Goal: Feedback & Contribution: Leave review/rating

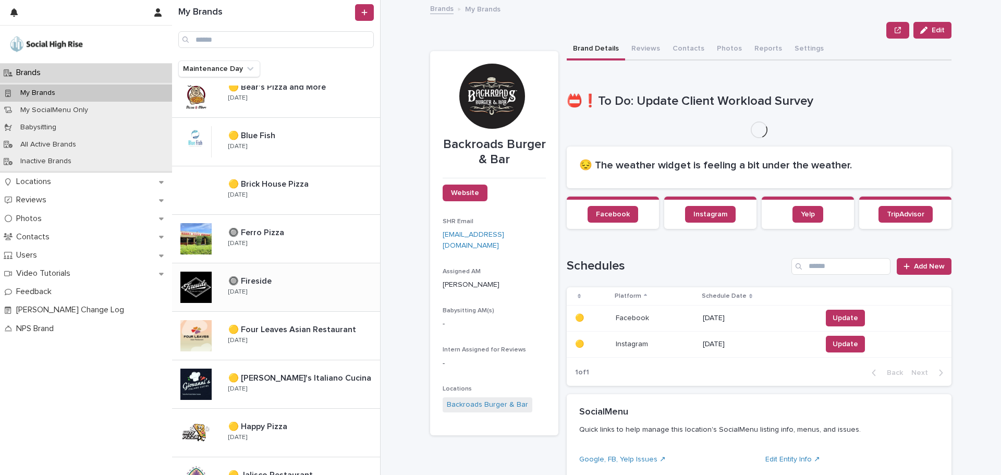
scroll to position [156, 0]
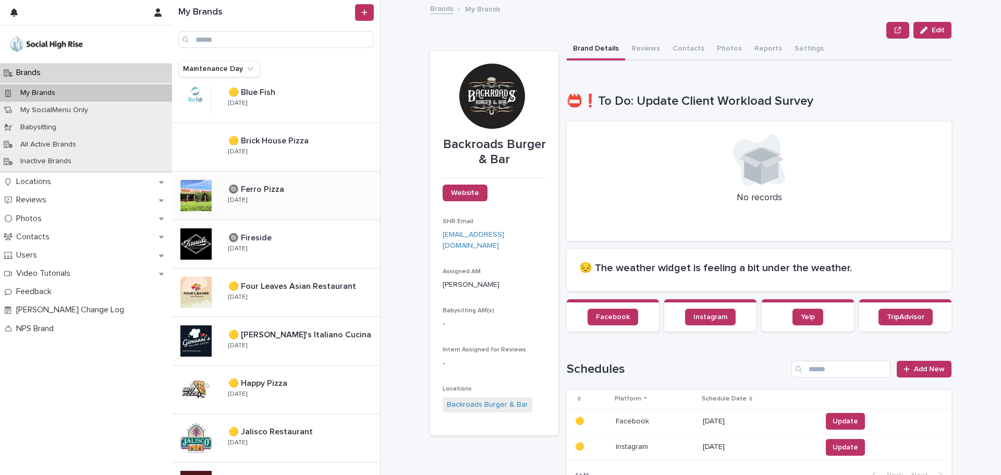
click at [252, 200] on div "🔘 Ferro Pizza 🔘 Ferro Pizza Tuesday" at bounding box center [300, 195] width 160 height 30
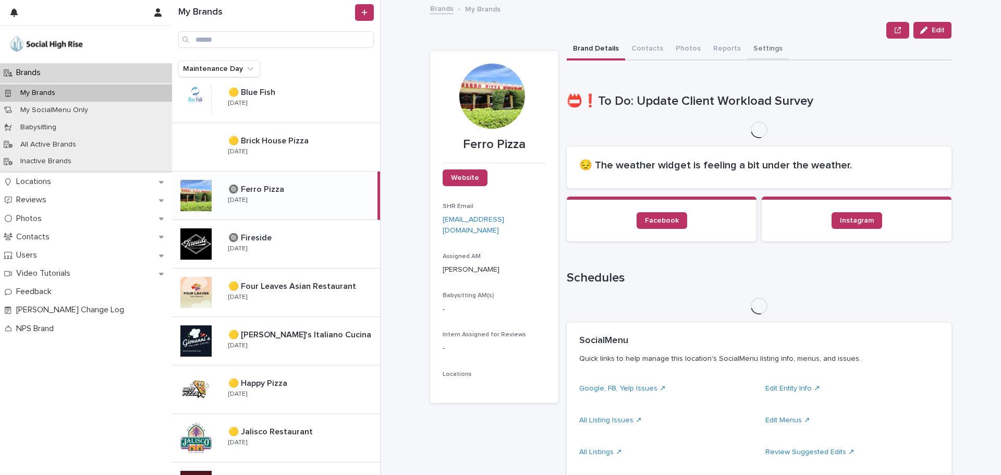
click at [762, 42] on button "Settings" at bounding box center [768, 50] width 42 height 22
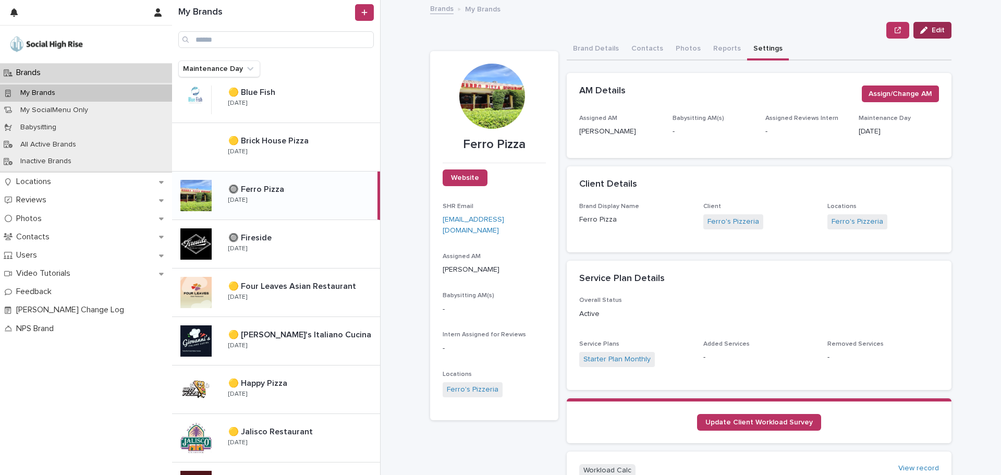
click at [930, 25] on button "Edit" at bounding box center [933, 30] width 38 height 17
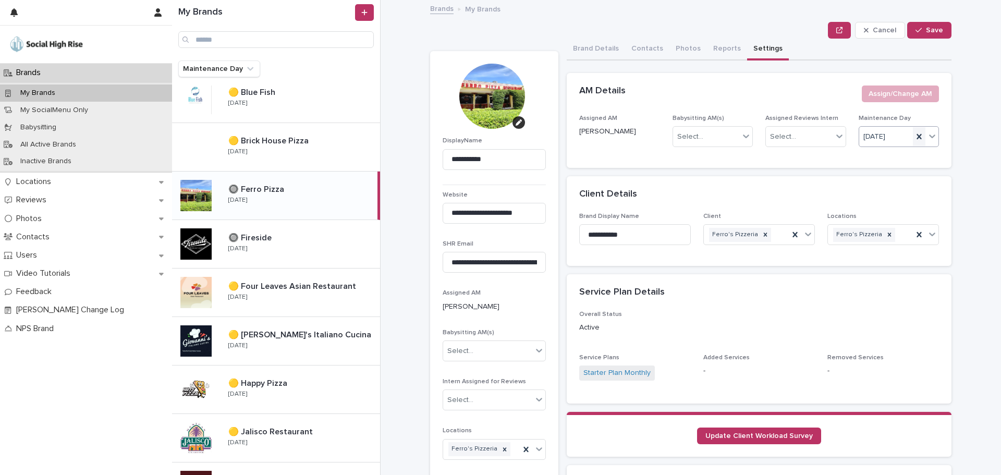
click at [914, 134] on icon at bounding box center [919, 136] width 10 height 10
click at [898, 134] on div "Select..." at bounding box center [893, 136] width 67 height 17
click at [867, 223] on div "[DATE]" at bounding box center [895, 230] width 80 height 18
click at [926, 32] on span "Save" at bounding box center [934, 30] width 17 height 7
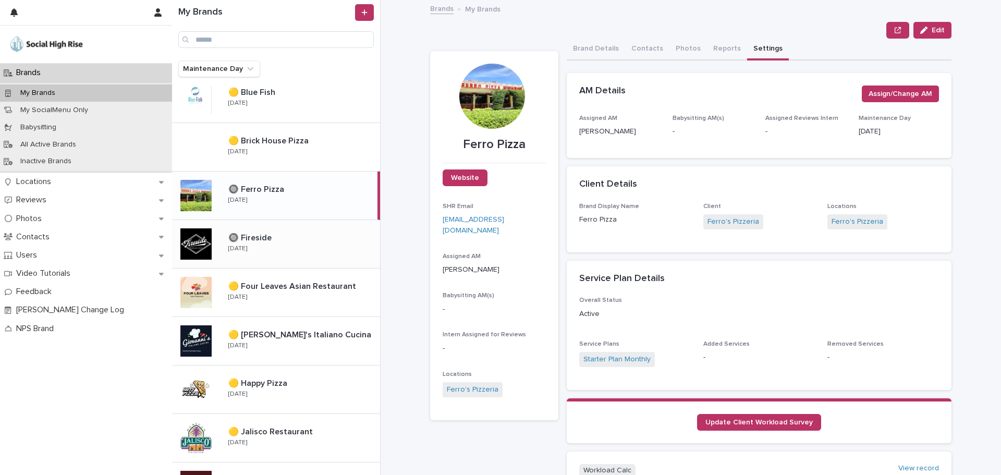
click at [308, 245] on div "🔘 Fireside 🔘 Fireside Tuesday" at bounding box center [300, 244] width 160 height 30
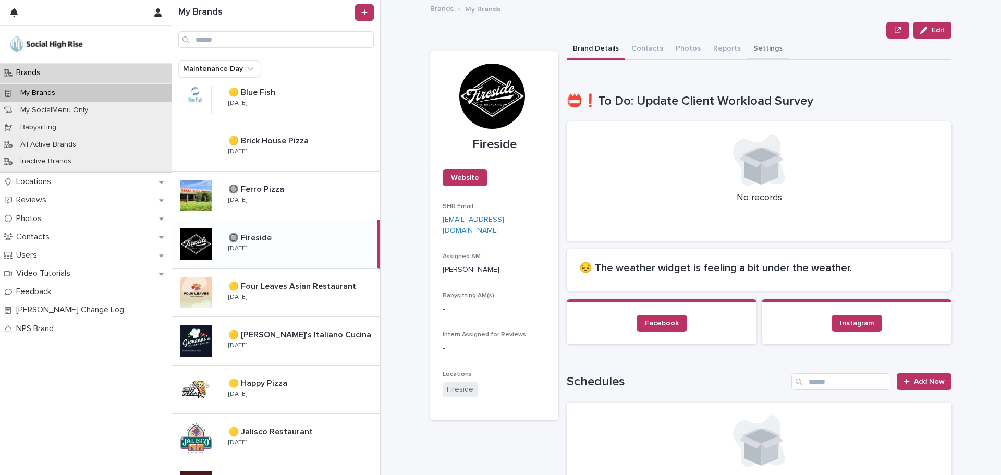
click at [768, 50] on button "Settings" at bounding box center [768, 50] width 42 height 22
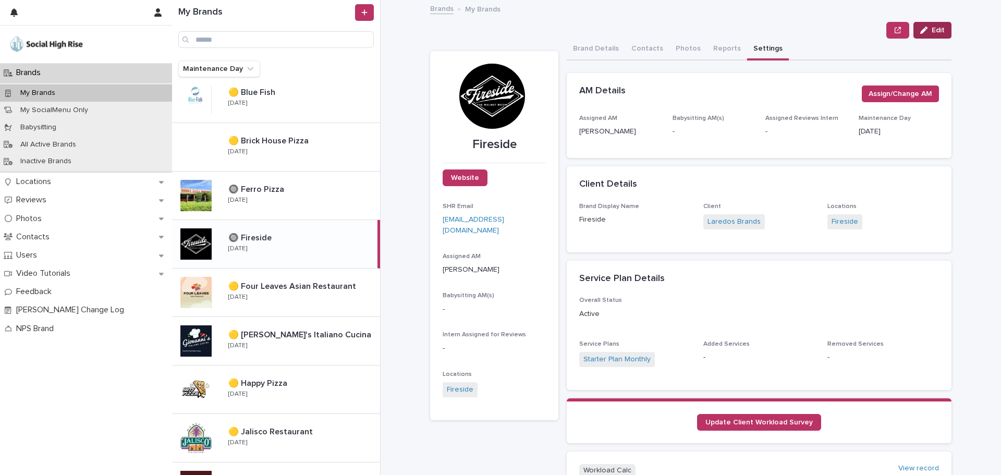
click at [927, 29] on div "button" at bounding box center [926, 30] width 11 height 7
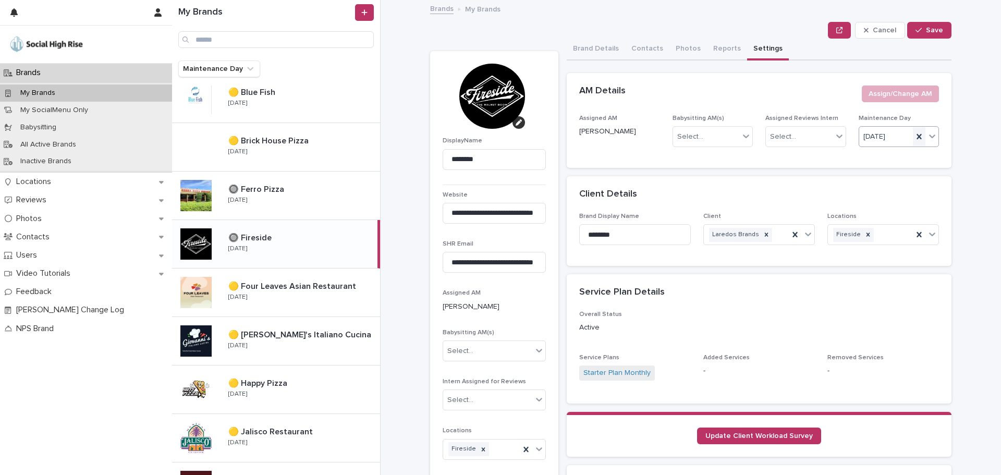
click at [917, 136] on icon at bounding box center [919, 136] width 5 height 5
click at [900, 135] on div "Select..." at bounding box center [893, 136] width 67 height 17
type input "****"
click at [900, 156] on div "[DATE]" at bounding box center [895, 157] width 80 height 18
click at [922, 30] on div "button" at bounding box center [921, 30] width 10 height 7
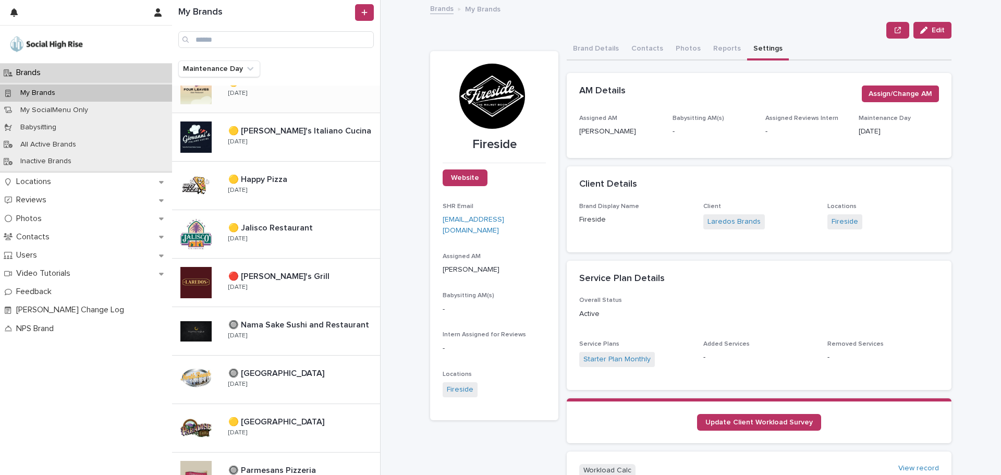
scroll to position [417, 0]
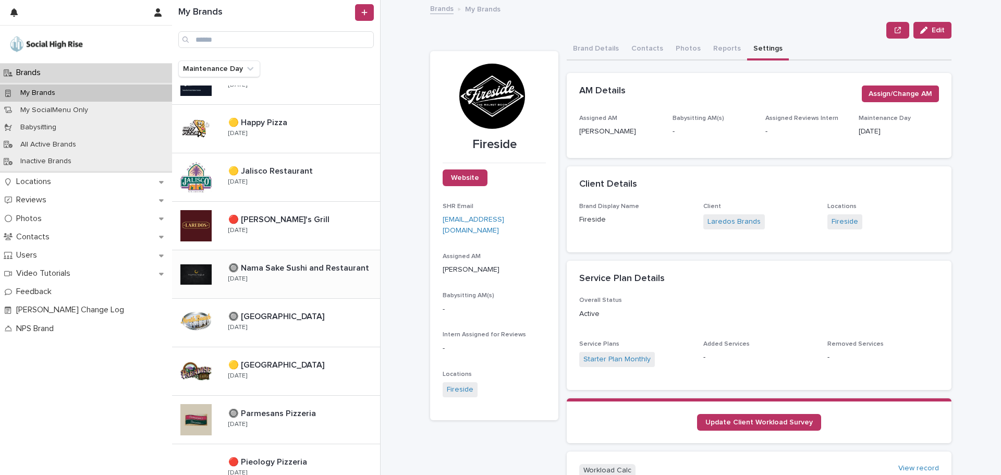
click at [291, 282] on div "🔘 Nama Sake Sushi and Restaurant 🔘 Nama Sake Sushi and Restaurant Tuesday" at bounding box center [300, 274] width 160 height 30
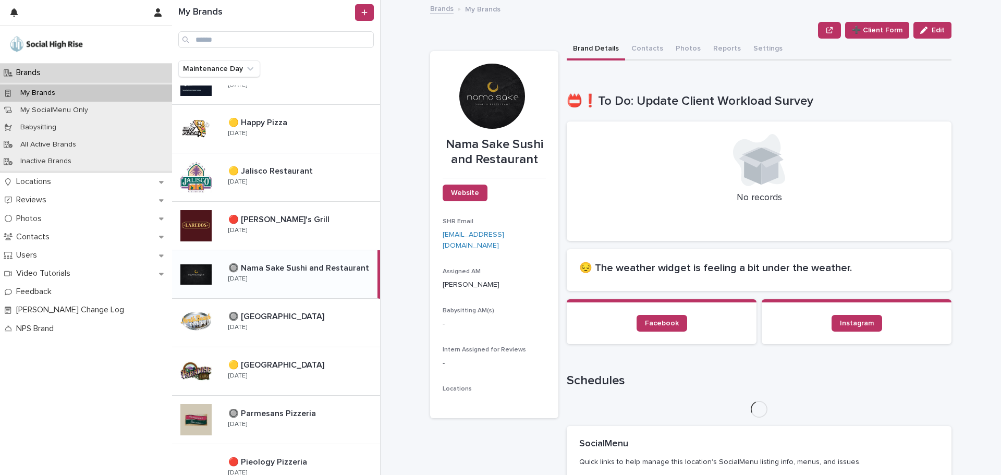
click at [755, 47] on button "Settings" at bounding box center [768, 50] width 42 height 22
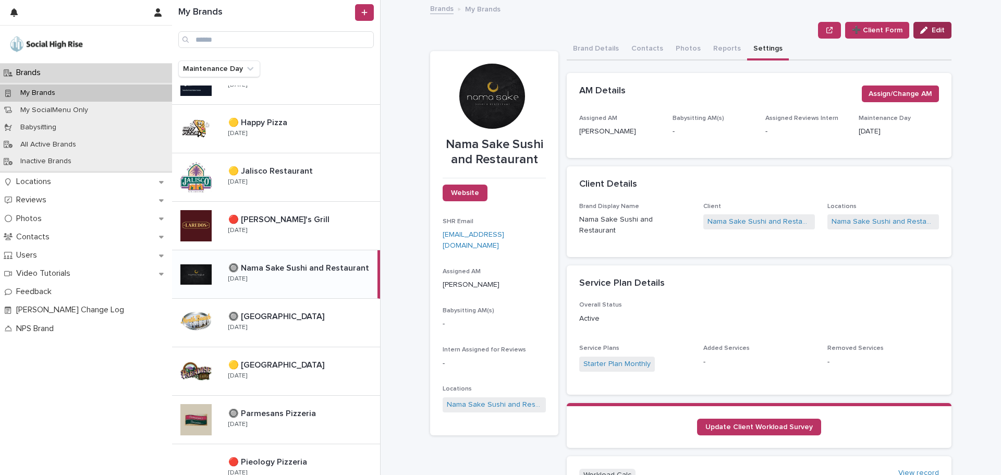
click at [932, 29] on span "Edit" at bounding box center [938, 30] width 13 height 7
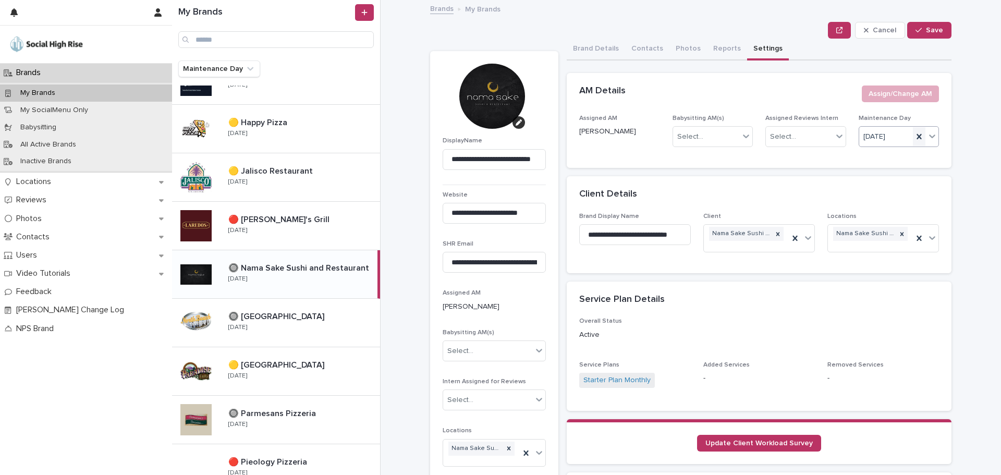
click at [917, 137] on icon at bounding box center [919, 136] width 5 height 5
click at [893, 137] on div "Select..." at bounding box center [893, 136] width 67 height 17
click at [875, 225] on div "[DATE]" at bounding box center [895, 230] width 80 height 18
click at [927, 28] on span "Save" at bounding box center [934, 30] width 17 height 7
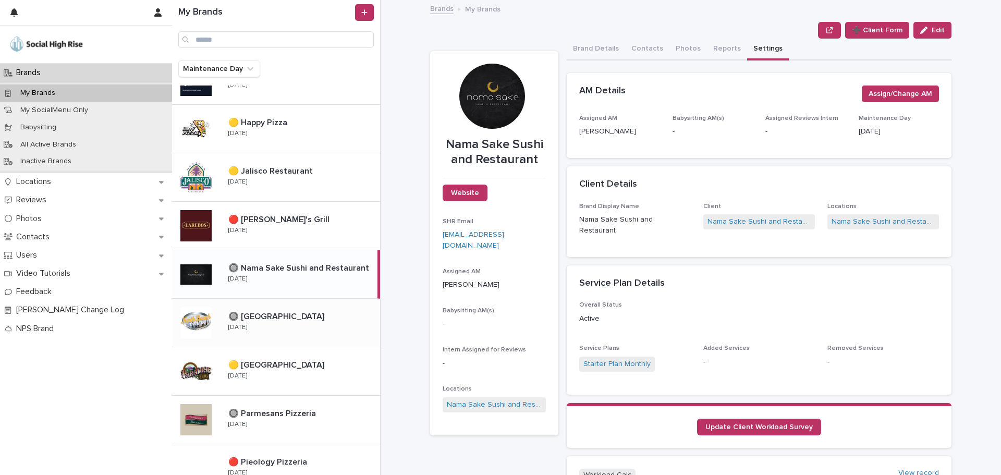
click at [262, 317] on p "🔘 [GEOGRAPHIC_DATA]" at bounding box center [277, 316] width 98 height 12
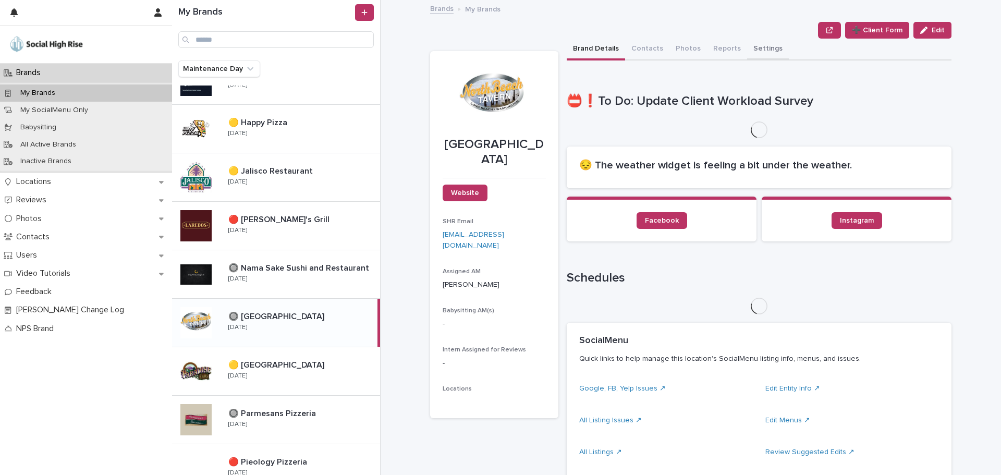
click at [759, 51] on button "Settings" at bounding box center [768, 50] width 42 height 22
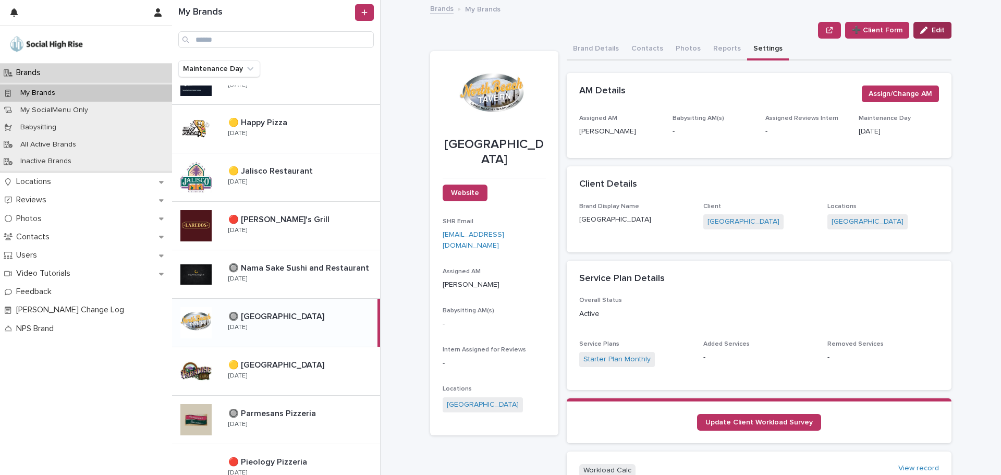
click at [932, 33] on span "Edit" at bounding box center [938, 30] width 13 height 7
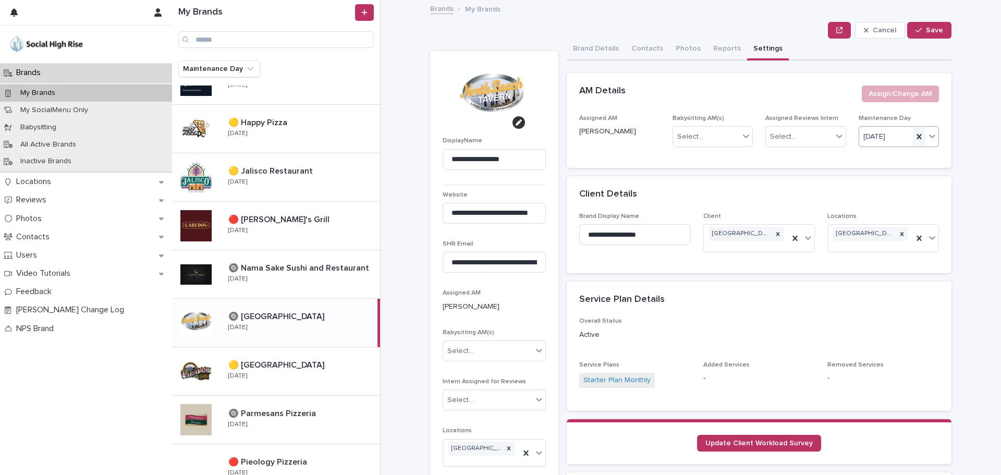
click at [915, 134] on icon at bounding box center [919, 136] width 10 height 10
type input "***"
click at [883, 159] on div "[DATE]" at bounding box center [895, 157] width 80 height 18
click at [929, 32] on span "Save" at bounding box center [934, 30] width 17 height 7
click at [291, 232] on div "🔴 Laredo's Grill 🔴 Laredo's Grill Wednesday" at bounding box center [300, 226] width 160 height 30
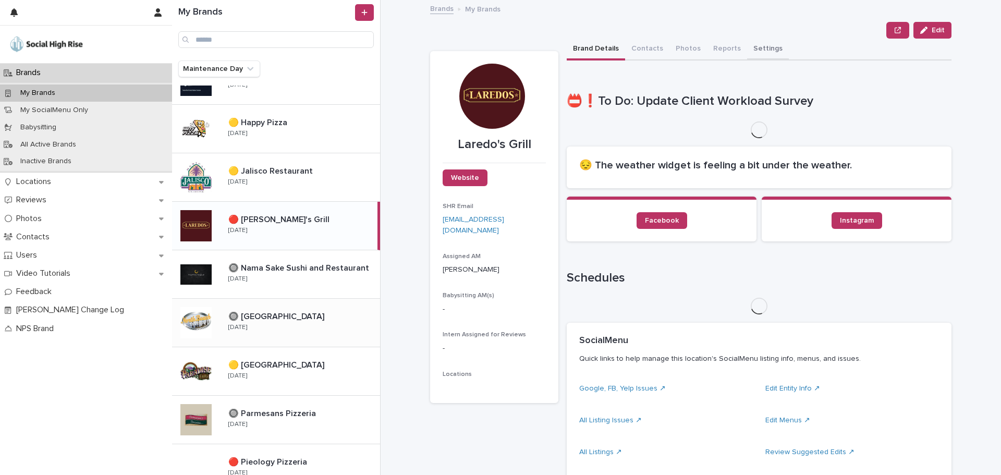
click at [751, 48] on button "Settings" at bounding box center [768, 50] width 42 height 22
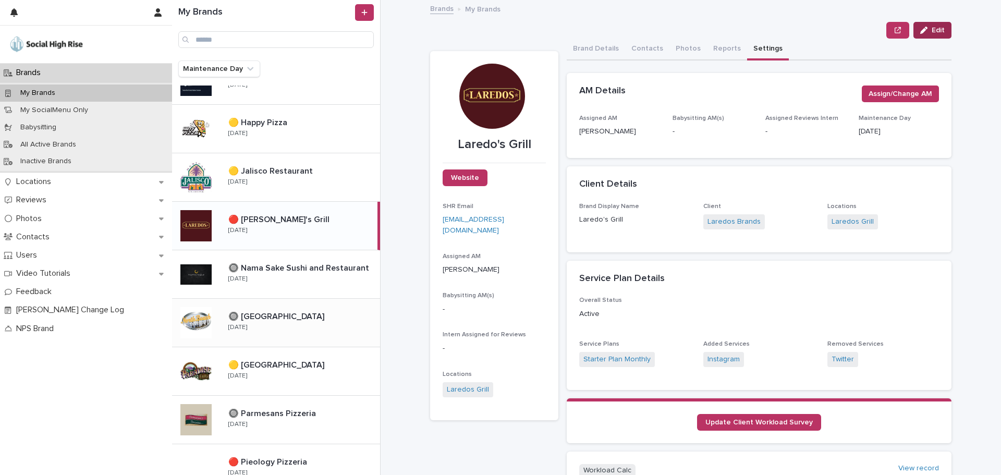
click at [922, 30] on icon "button" at bounding box center [924, 30] width 7 height 7
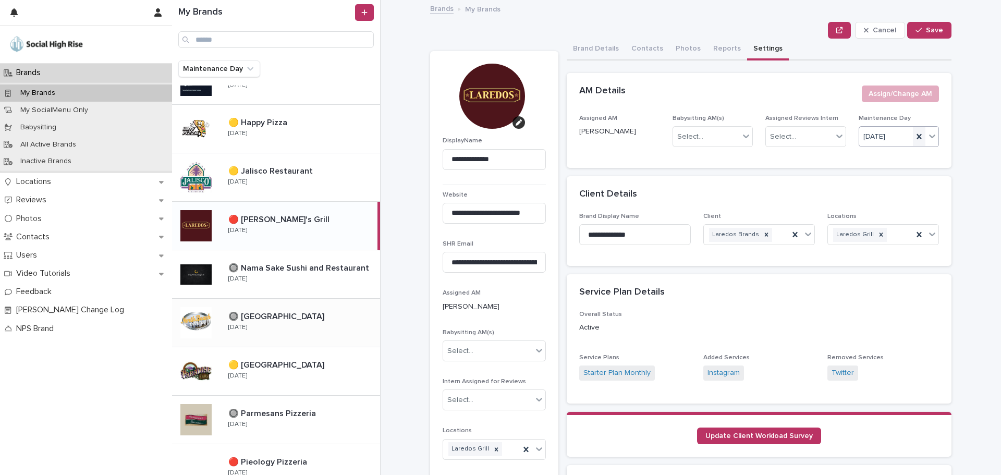
click at [917, 136] on icon at bounding box center [919, 136] width 5 height 5
click at [889, 136] on div "Select..." at bounding box center [893, 136] width 67 height 17
type input "**"
click at [889, 157] on div "[DATE]" at bounding box center [895, 157] width 80 height 18
click at [937, 24] on button "Save" at bounding box center [930, 30] width 44 height 17
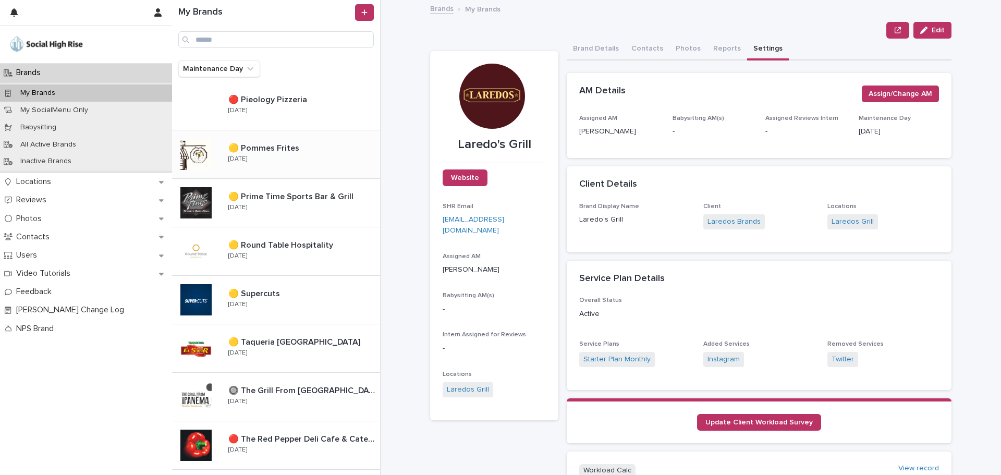
scroll to position [991, 0]
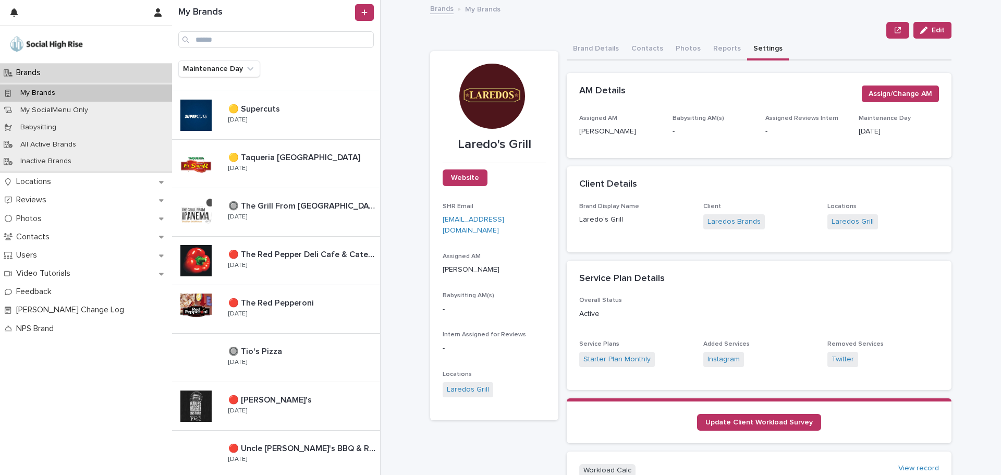
scroll to position [1126, 0]
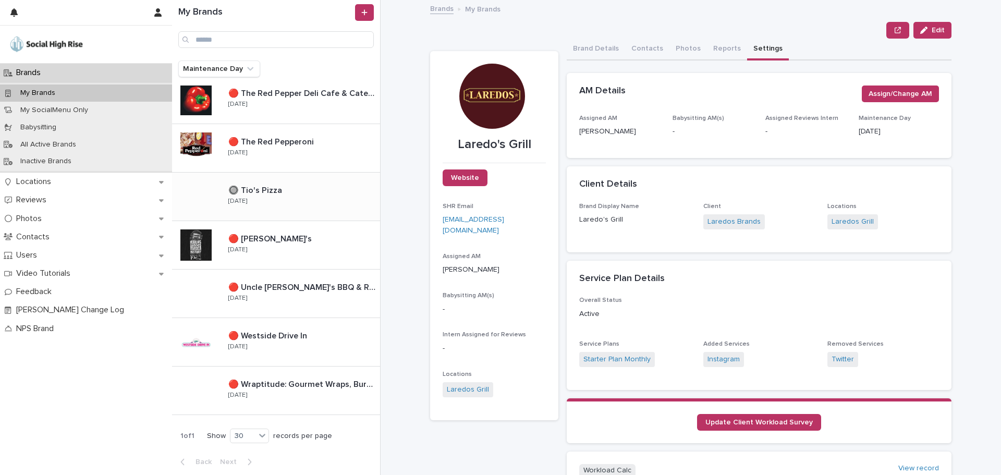
click at [270, 199] on div "🔘 Tio's Pizza 🔘 Tio's Pizza [DATE]" at bounding box center [300, 197] width 160 height 30
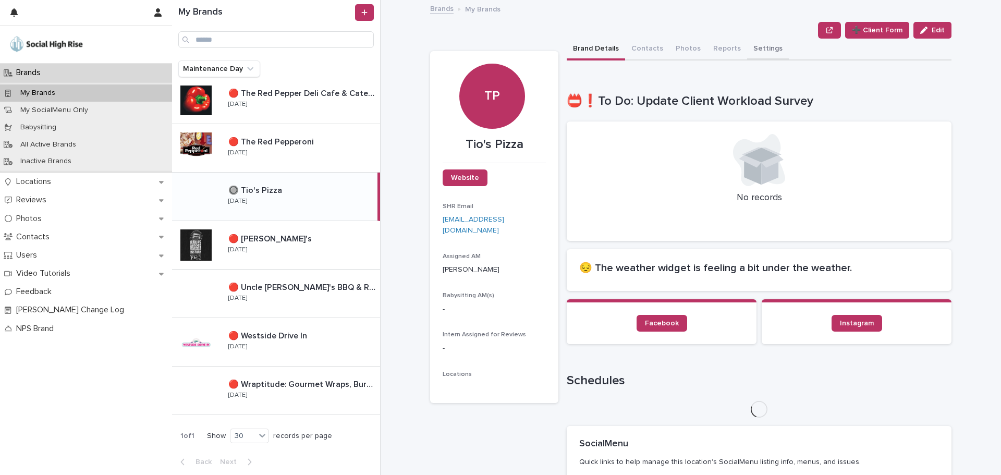
click at [765, 48] on button "Settings" at bounding box center [768, 50] width 42 height 22
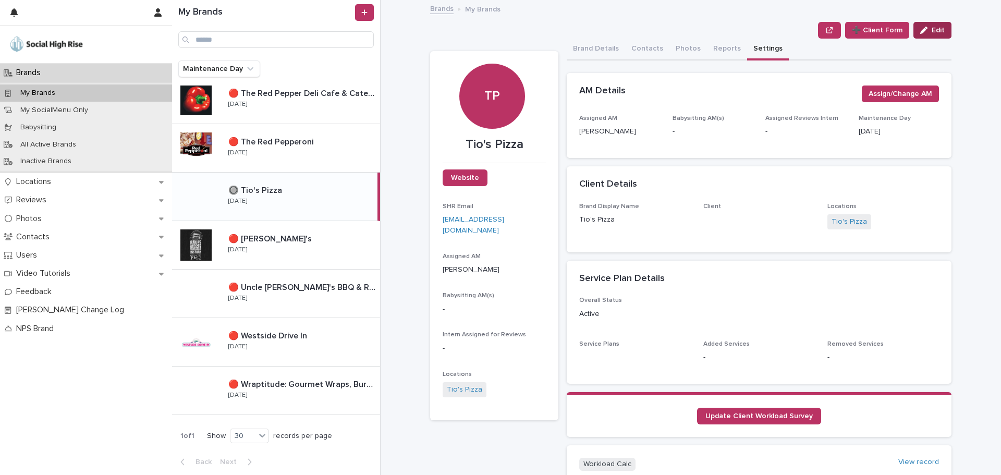
click at [933, 27] on span "Edit" at bounding box center [938, 30] width 13 height 7
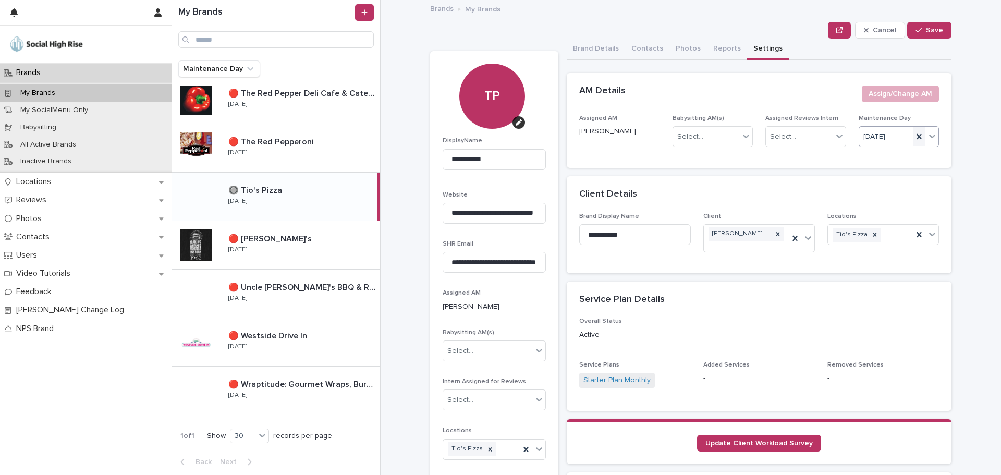
click at [914, 132] on icon at bounding box center [919, 136] width 10 height 10
click at [909, 137] on div "Select..." at bounding box center [893, 136] width 67 height 17
click at [873, 228] on div "[DATE]" at bounding box center [895, 230] width 80 height 18
click at [916, 23] on button "Save" at bounding box center [930, 30] width 44 height 17
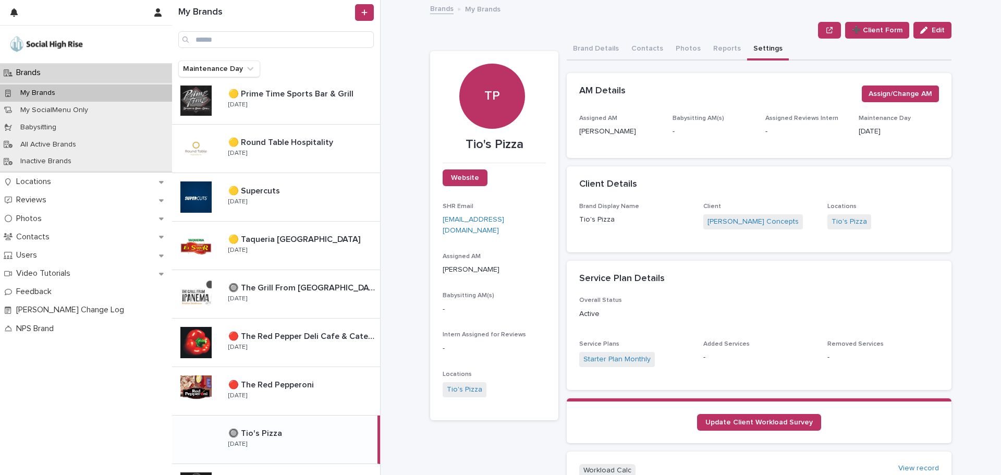
scroll to position [865, 0]
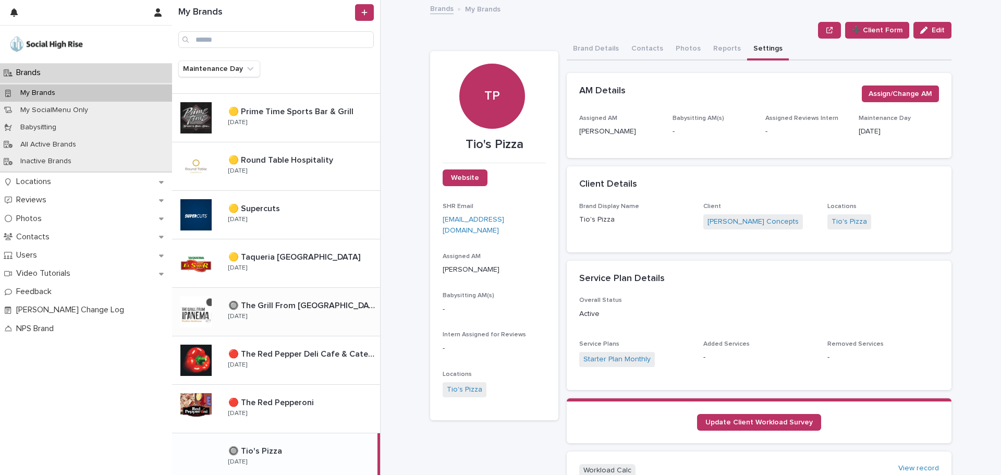
click at [320, 307] on p "🔘 The Grill From [GEOGRAPHIC_DATA]" at bounding box center [303, 305] width 150 height 12
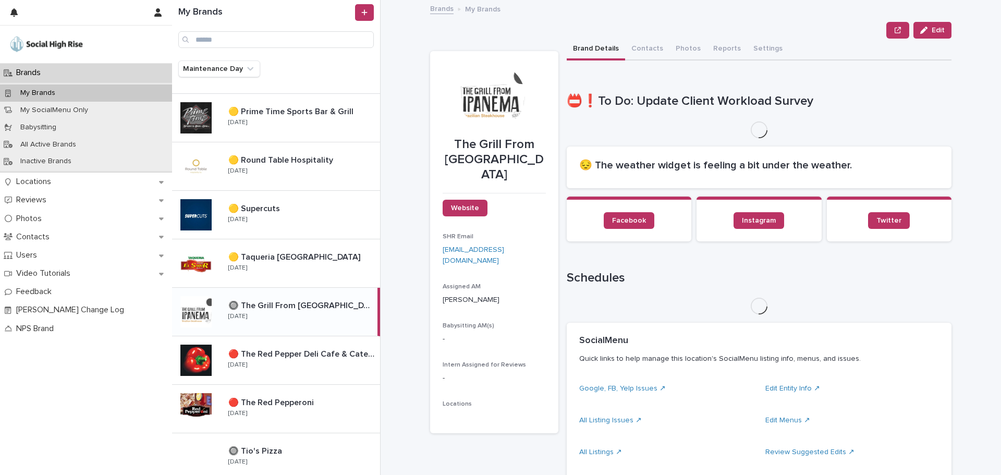
click at [770, 42] on button "Settings" at bounding box center [768, 50] width 42 height 22
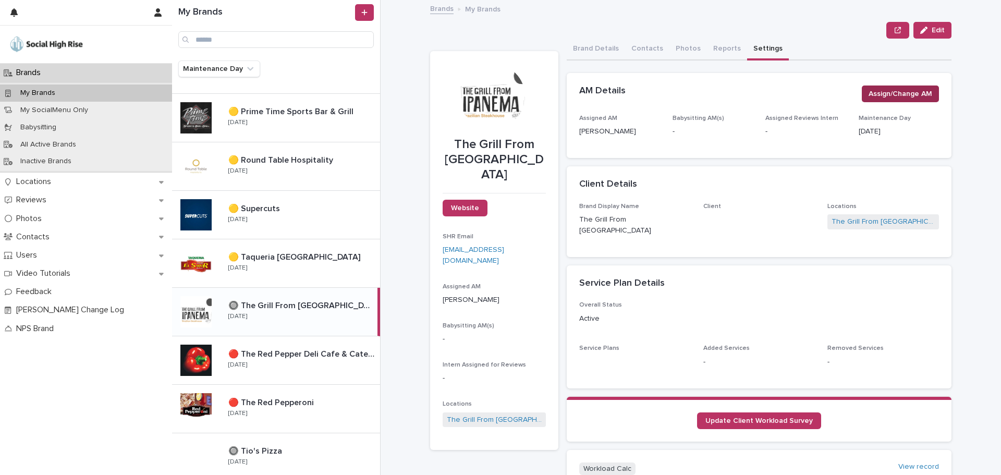
click at [922, 92] on span "Assign/Change AM" at bounding box center [901, 94] width 64 height 10
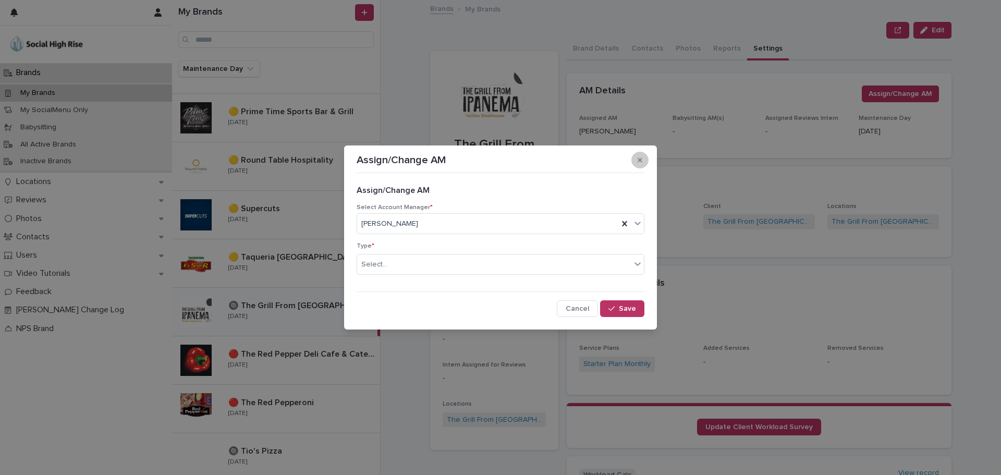
click at [642, 159] on icon "button" at bounding box center [640, 160] width 5 height 5
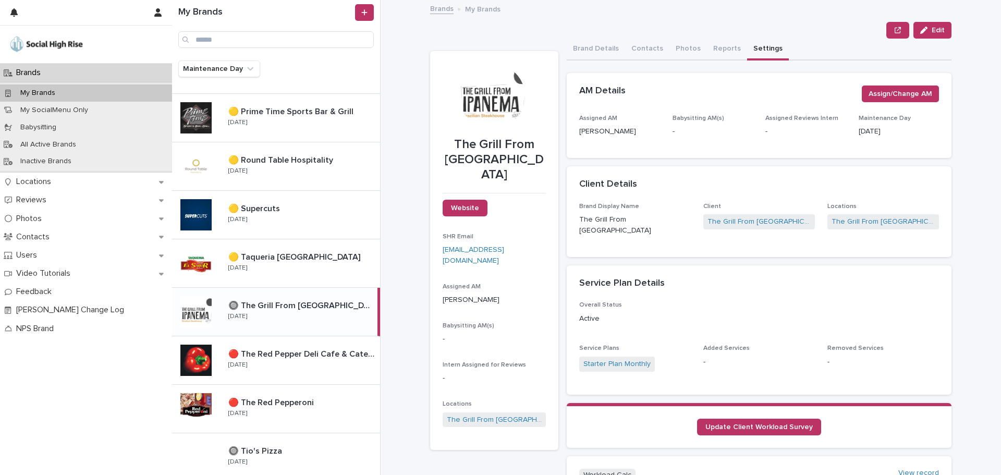
click at [883, 137] on div "Maintenance Day [DATE]" at bounding box center [899, 130] width 81 height 31
click at [885, 135] on p "[DATE]" at bounding box center [899, 131] width 81 height 11
click at [912, 132] on p "[DATE]" at bounding box center [899, 131] width 81 height 11
click at [921, 35] on button "Edit" at bounding box center [933, 30] width 38 height 17
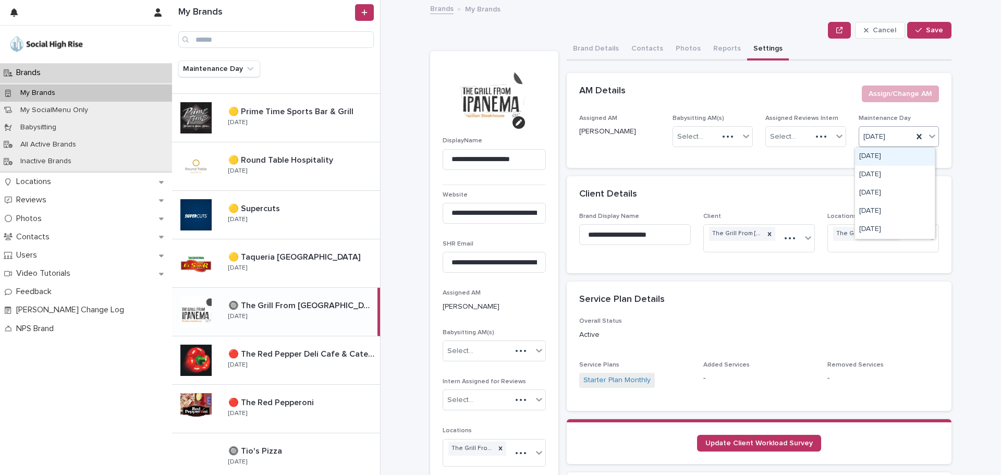
click at [898, 132] on div "[DATE]" at bounding box center [887, 136] width 54 height 17
click at [917, 137] on icon at bounding box center [919, 136] width 5 height 5
drag, startPoint x: 890, startPoint y: 136, endPoint x: 898, endPoint y: 136, distance: 7.3
click at [898, 136] on div "Select..." at bounding box center [893, 136] width 67 height 17
type input "***"
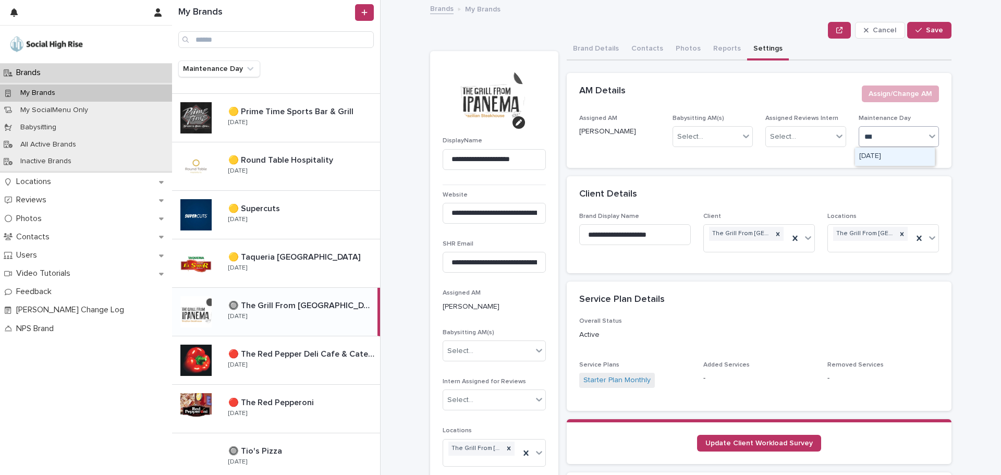
click at [891, 158] on div "[DATE]" at bounding box center [895, 157] width 80 height 18
click at [920, 37] on button "Save" at bounding box center [930, 30] width 44 height 17
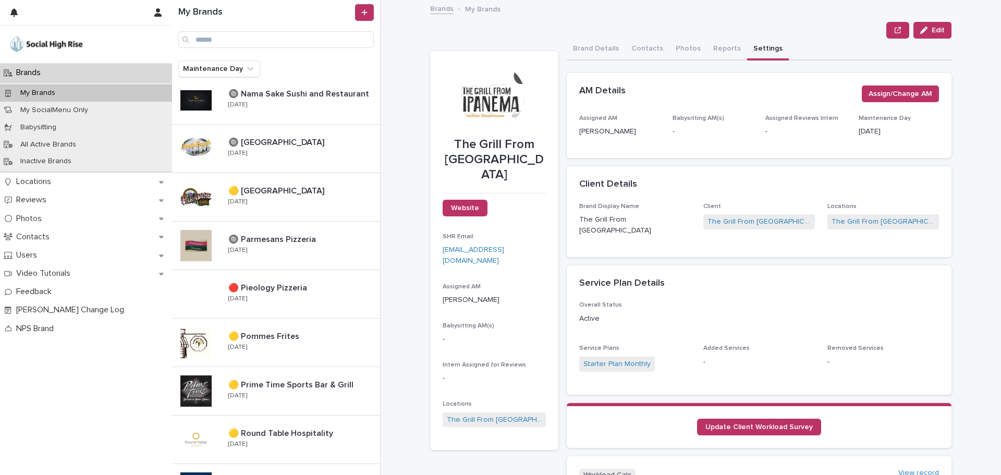
scroll to position [552, 0]
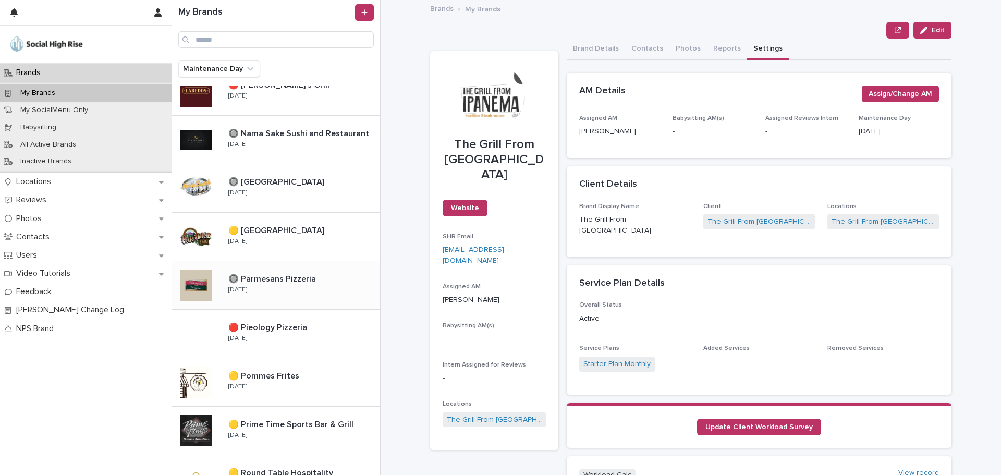
click at [296, 283] on p "🔘 Parmesans Pizzeria" at bounding box center [273, 278] width 90 height 12
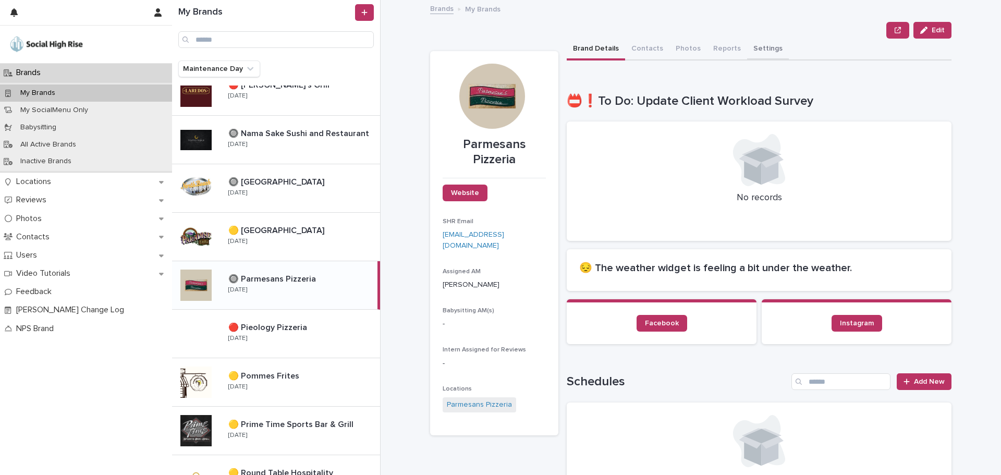
click at [762, 44] on button "Settings" at bounding box center [768, 50] width 42 height 22
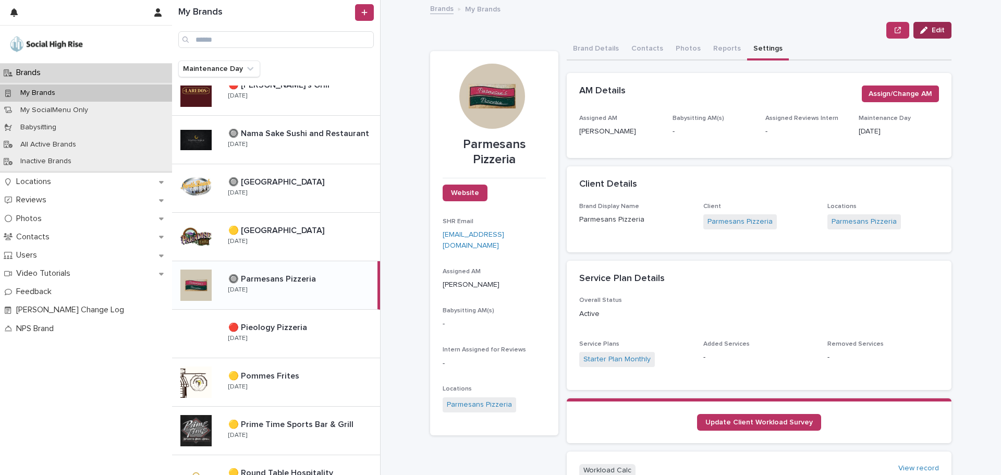
click at [932, 28] on span "Edit" at bounding box center [938, 30] width 13 height 7
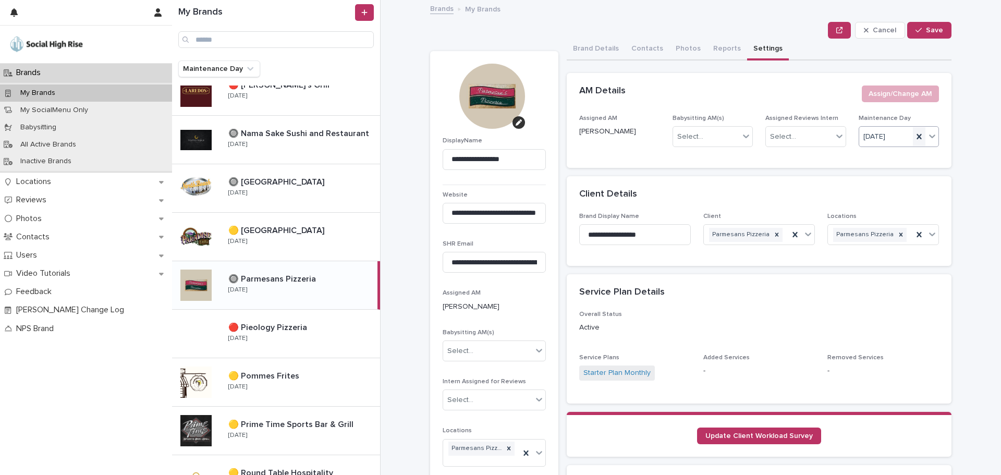
click at [914, 134] on icon at bounding box center [919, 136] width 10 height 10
type input "***"
click at [857, 158] on div "[DATE]" at bounding box center [895, 157] width 80 height 18
click at [926, 28] on span "Save" at bounding box center [934, 30] width 17 height 7
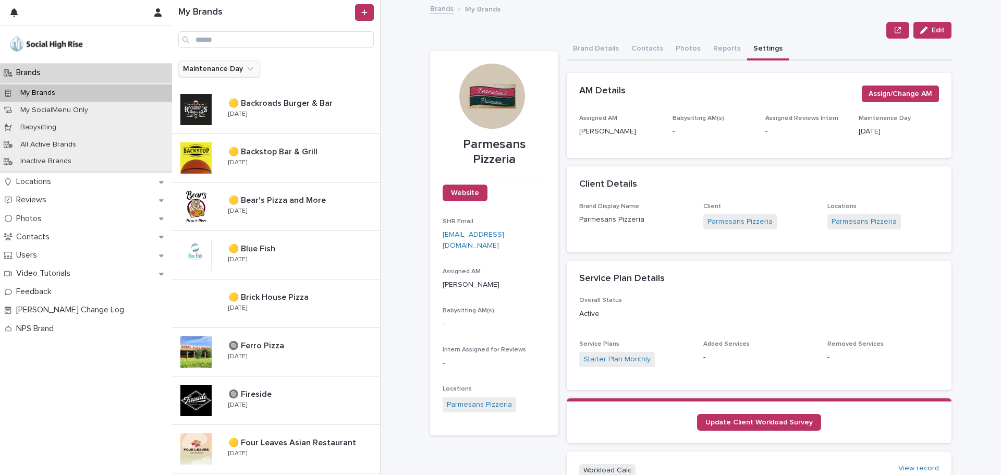
click at [225, 61] on button "Maintenance Day" at bounding box center [219, 69] width 82 height 17
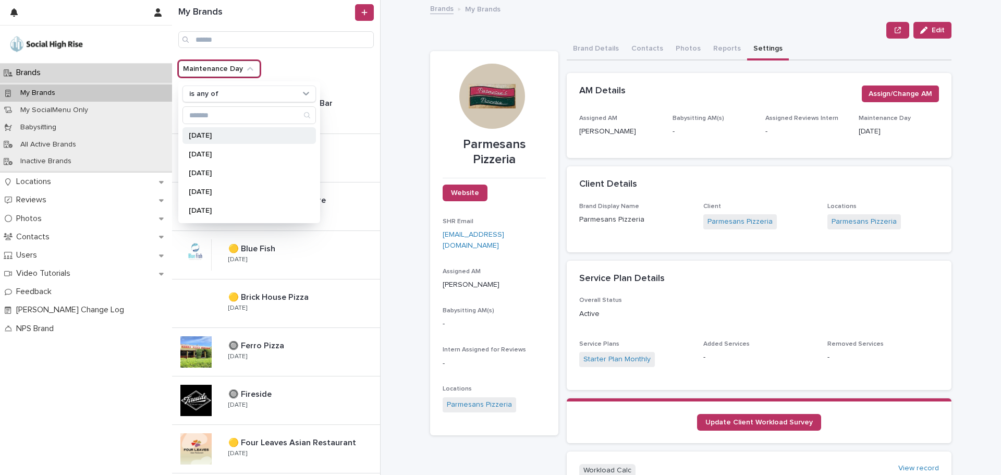
click at [213, 134] on p "[DATE]" at bounding box center [244, 135] width 111 height 7
click at [208, 153] on p "[DATE]" at bounding box center [244, 154] width 111 height 7
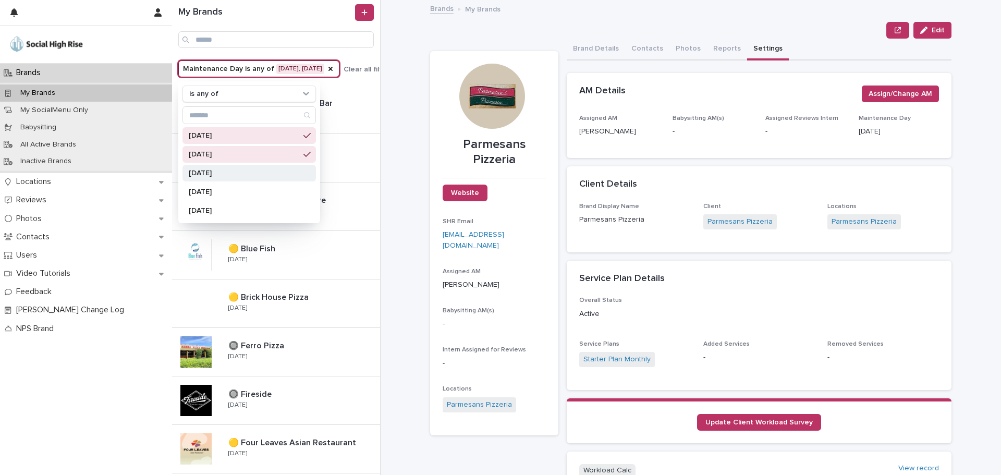
click at [209, 167] on div "[DATE]" at bounding box center [250, 173] width 134 height 17
click at [386, 130] on div "My Brands Maintenance Day is any of [DATE], [DATE], [DATE] is any of [DATE] [DA…" at bounding box center [586, 237] width 829 height 475
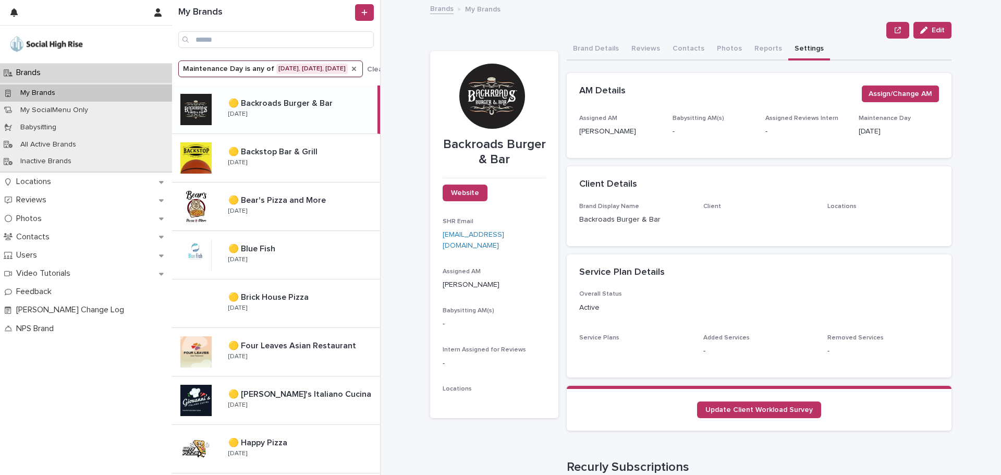
click at [358, 64] on div "Maintenance Day" at bounding box center [354, 69] width 8 height 10
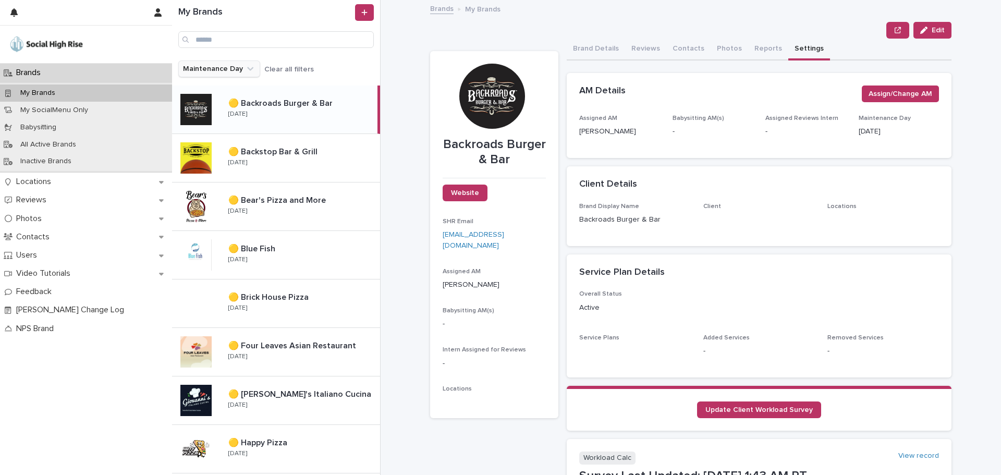
click at [241, 66] on button "Maintenance Day" at bounding box center [219, 69] width 82 height 17
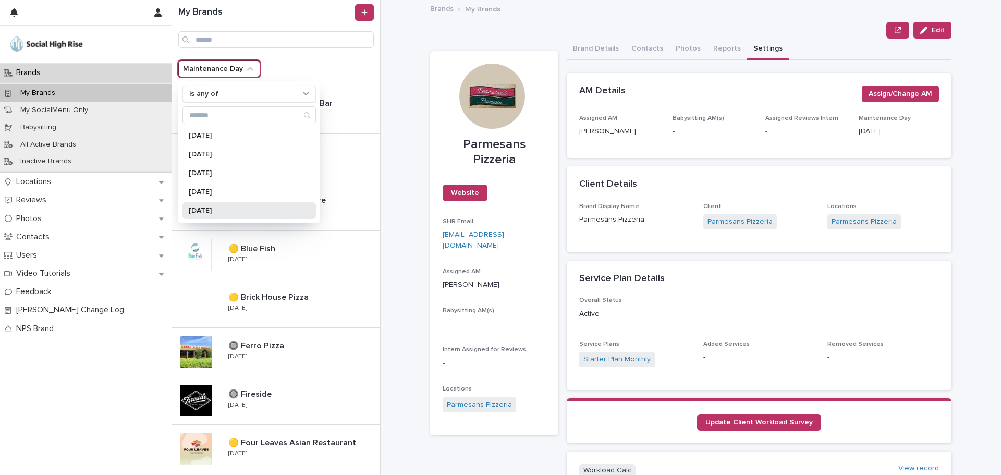
click at [211, 204] on div "[DATE]" at bounding box center [250, 210] width 134 height 17
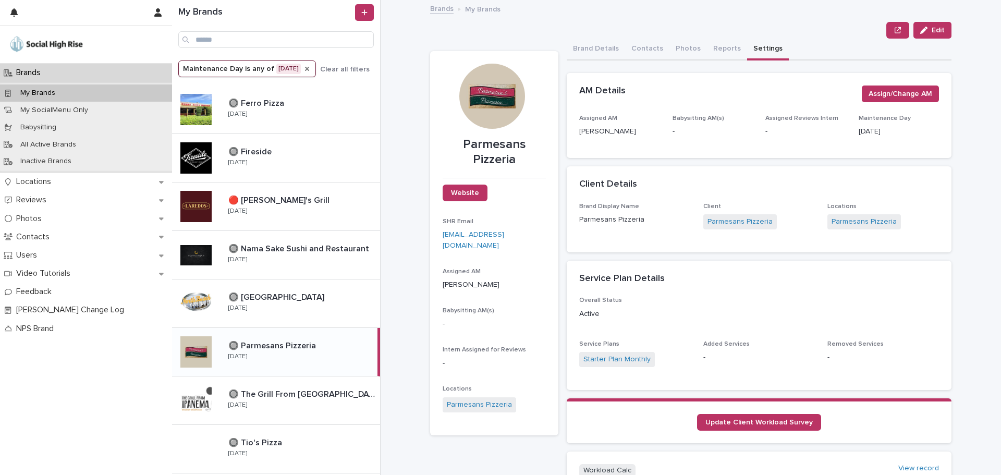
click at [305, 69] on icon "Maintenance Day" at bounding box center [307, 69] width 4 height 4
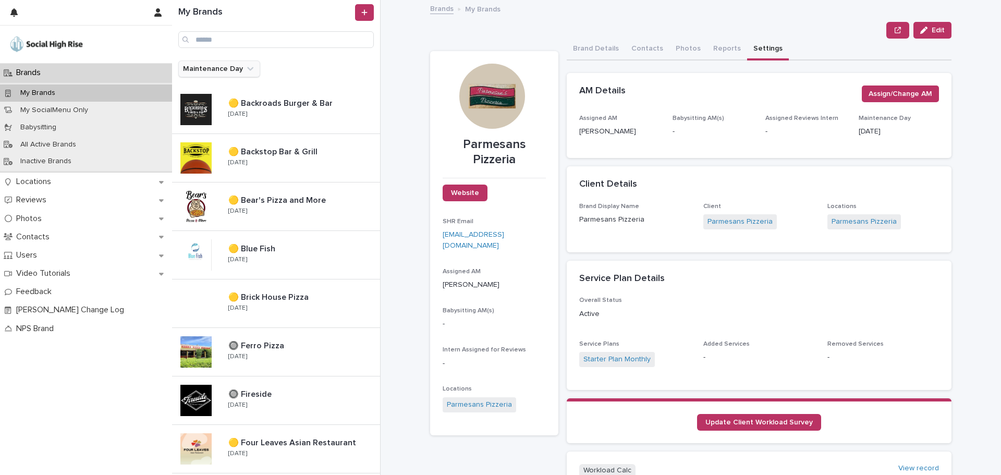
click at [233, 68] on button "Maintenance Day" at bounding box center [219, 69] width 82 height 17
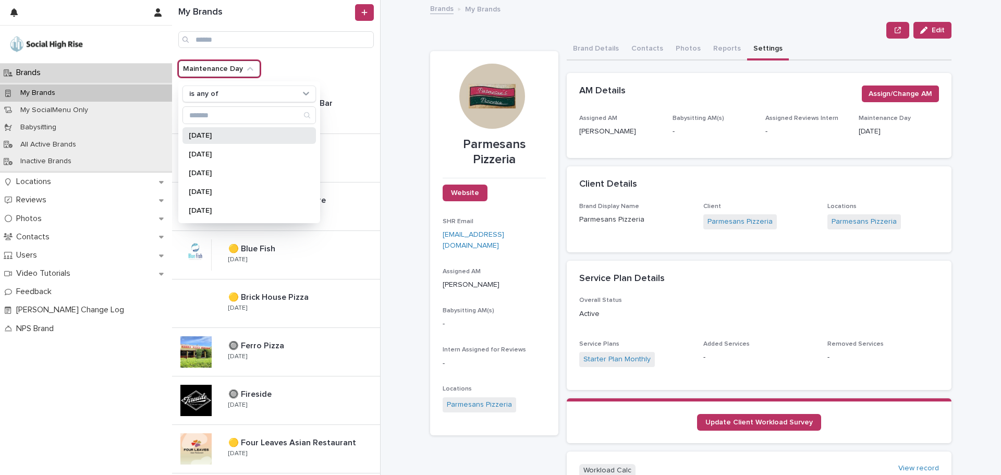
click at [201, 135] on p "[DATE]" at bounding box center [244, 135] width 111 height 7
click at [203, 152] on p "[DATE]" at bounding box center [244, 154] width 111 height 7
click at [206, 163] on div "[DATE] [DATE] [DATE] [DATE] [DATE]" at bounding box center [250, 173] width 134 height 92
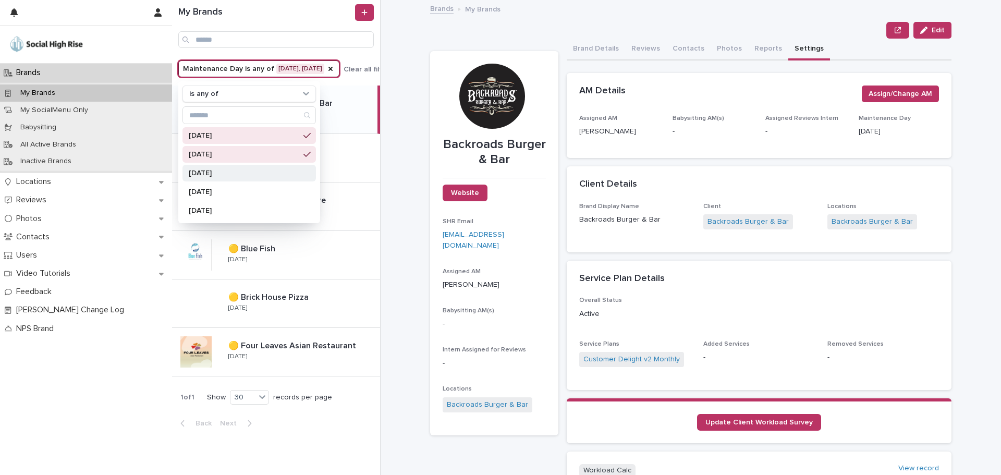
click at [253, 166] on div "[DATE]" at bounding box center [250, 173] width 134 height 17
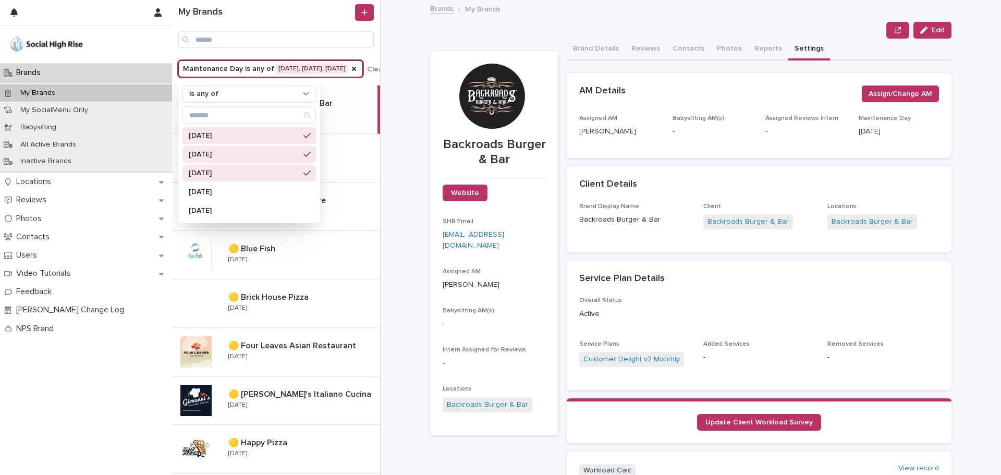
click at [430, 106] on section "Backroads Burger & Bar Website SHR Email [EMAIL_ADDRESS][DOMAIN_NAME] Assigned …" at bounding box center [494, 243] width 128 height 384
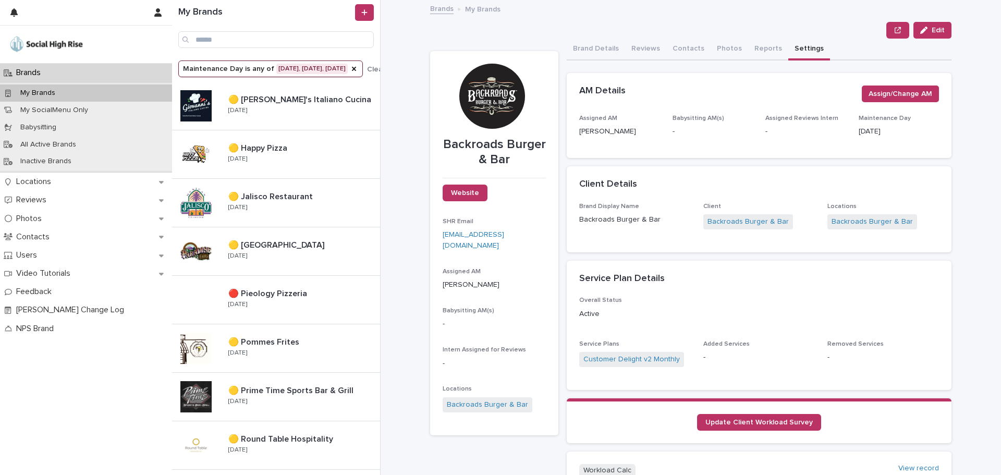
scroll to position [313, 0]
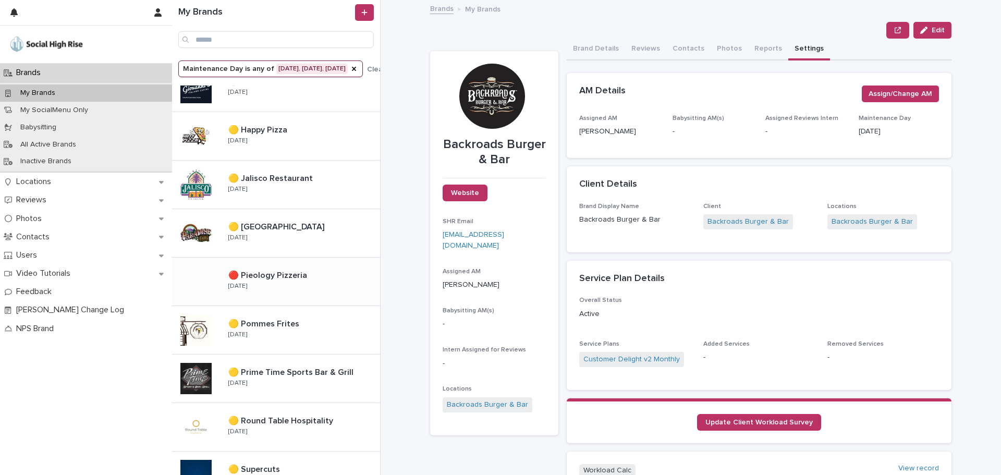
drag, startPoint x: 287, startPoint y: 317, endPoint x: 353, endPoint y: 293, distance: 70.6
click at [287, 317] on p "🟡 Pommes Frites" at bounding box center [264, 323] width 73 height 12
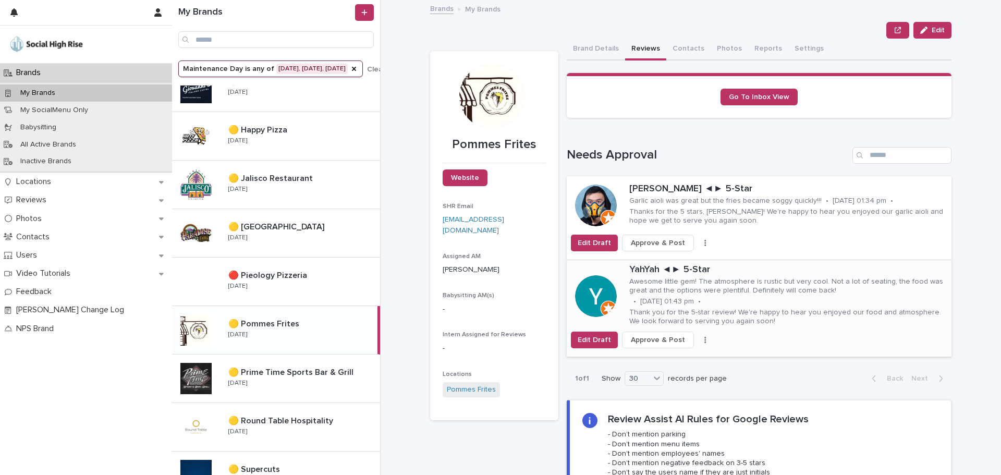
click at [656, 334] on button "Approve & Post" at bounding box center [658, 340] width 72 height 17
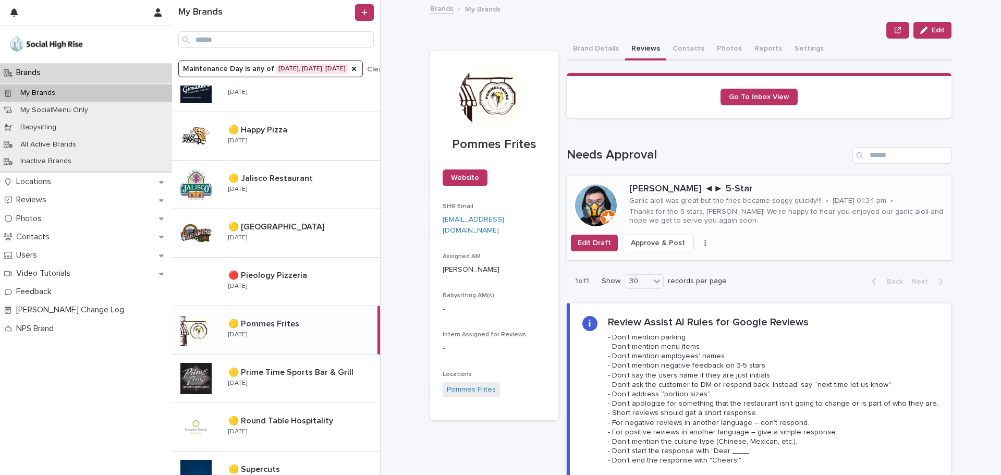
click at [648, 193] on p "[PERSON_NAME] ◄► 5-Star" at bounding box center [789, 189] width 318 height 11
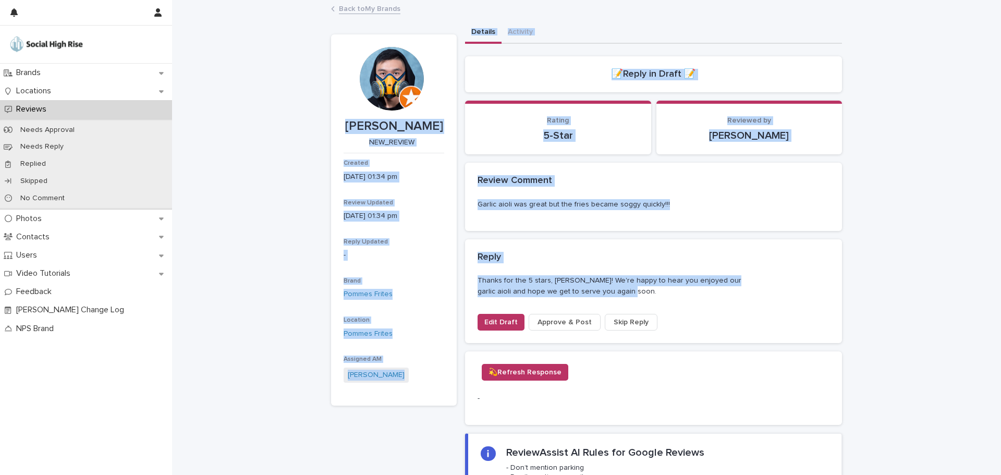
drag, startPoint x: 622, startPoint y: 296, endPoint x: 358, endPoint y: 42, distance: 365.6
click at [358, 42] on div "[PERSON_NAME] NEW_REVIEW Created [DATE] 01:34 pm Review Updated [DATE] 01:34 pm…" at bounding box center [586, 324] width 511 height 605
copy div "[PERSON_NAME] NEW_REVIEW Created [DATE] 01:34 pm Review Updated [DATE] 01:34 pm…"
click at [496, 316] on button "Edit Draft" at bounding box center [501, 322] width 47 height 17
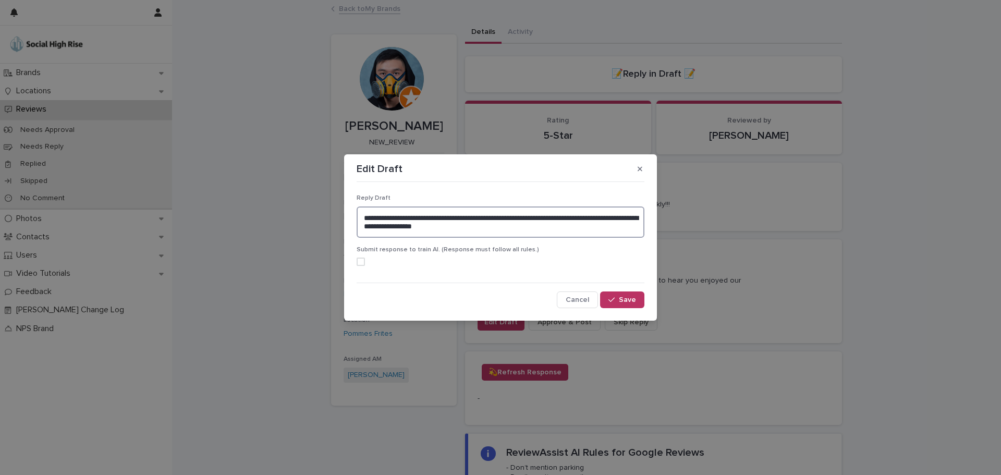
drag, startPoint x: 529, startPoint y: 226, endPoint x: 324, endPoint y: 166, distance: 214.1
click at [324, 166] on div "**********" at bounding box center [500, 237] width 1001 height 475
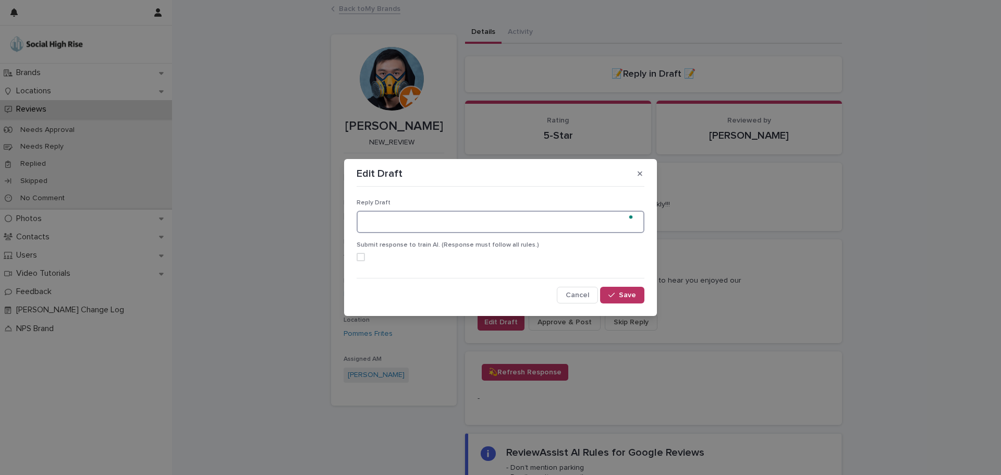
paste textarea "**********"
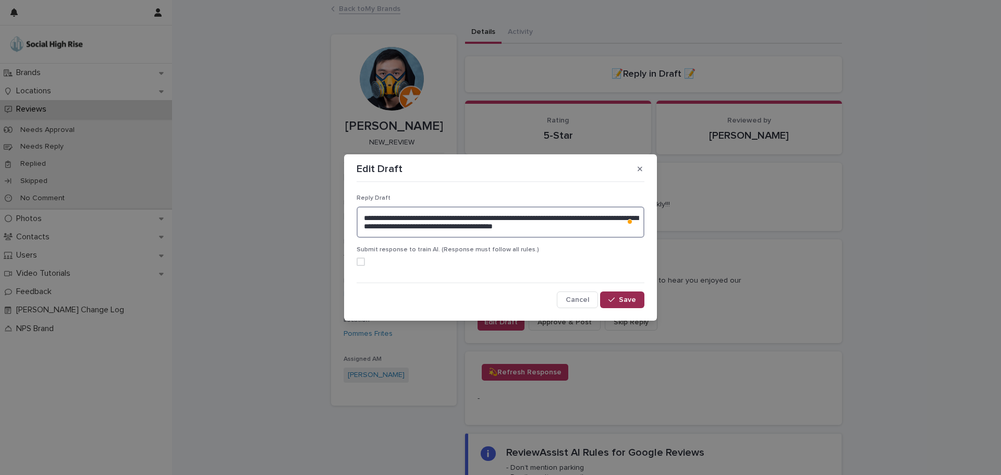
type textarea "**********"
click at [631, 298] on span "Save" at bounding box center [627, 299] width 17 height 7
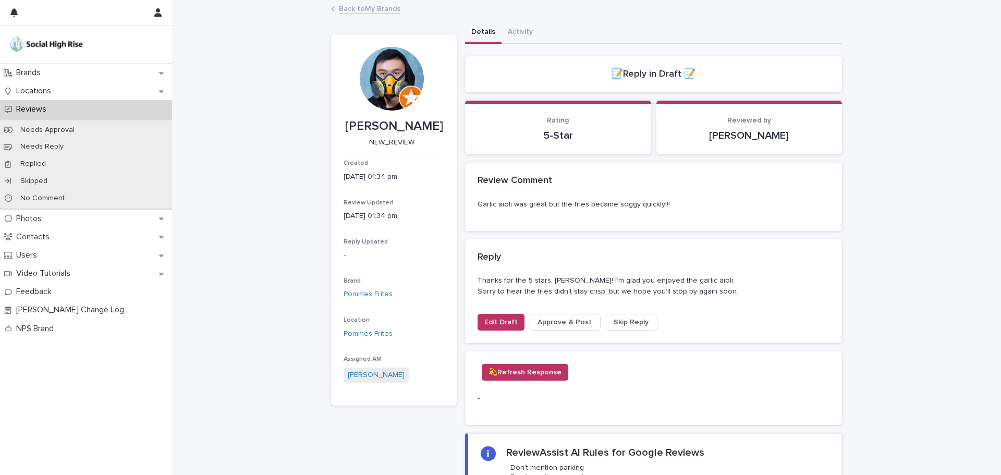
click at [625, 318] on span "Skip Reply" at bounding box center [631, 322] width 35 height 10
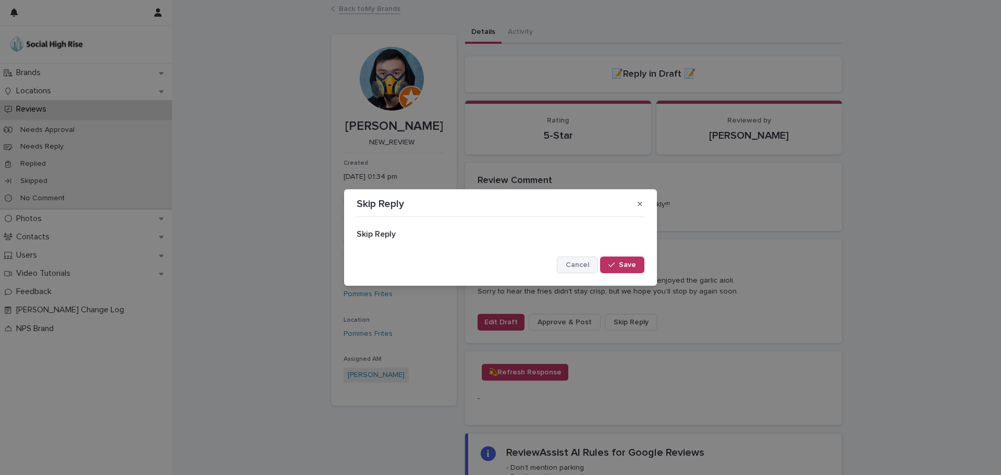
click at [595, 261] on button "Cancel" at bounding box center [577, 265] width 41 height 17
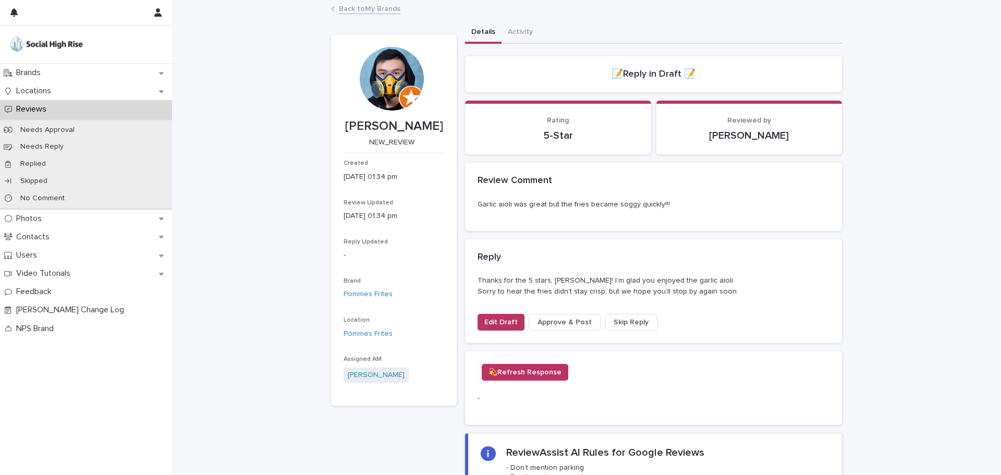
click at [560, 319] on span "Approve & Post" at bounding box center [565, 322] width 54 height 10
click at [378, 10] on link "Back to My Brands" at bounding box center [370, 8] width 62 height 12
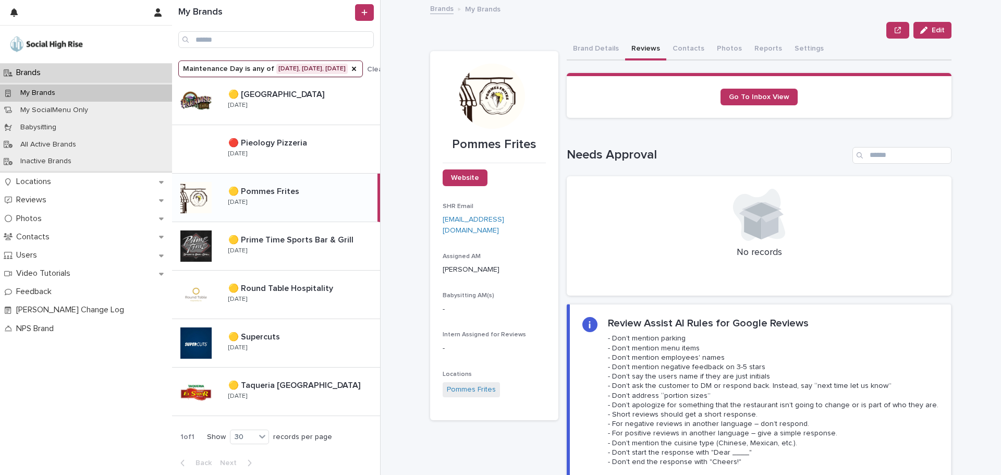
scroll to position [446, 0]
click at [271, 380] on p "🟡 Taqueria [GEOGRAPHIC_DATA]" at bounding box center [295, 384] width 134 height 12
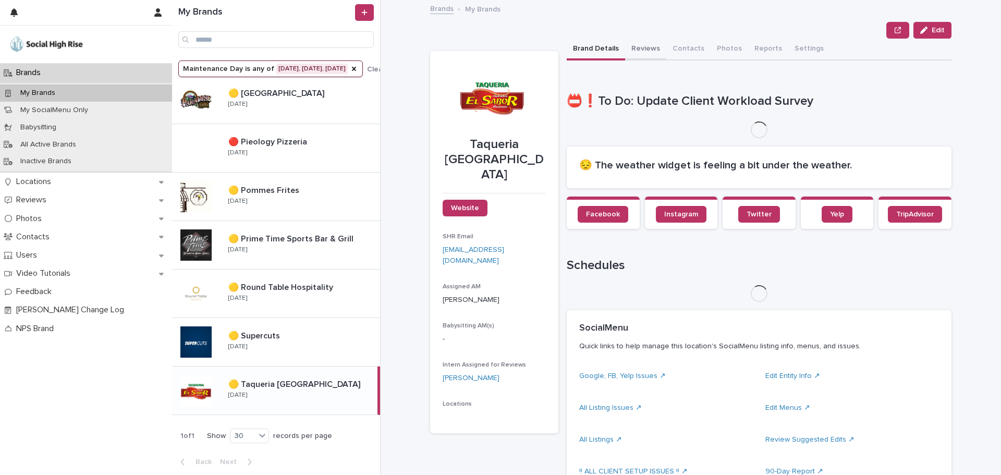
click at [653, 52] on button "Reviews" at bounding box center [645, 50] width 41 height 22
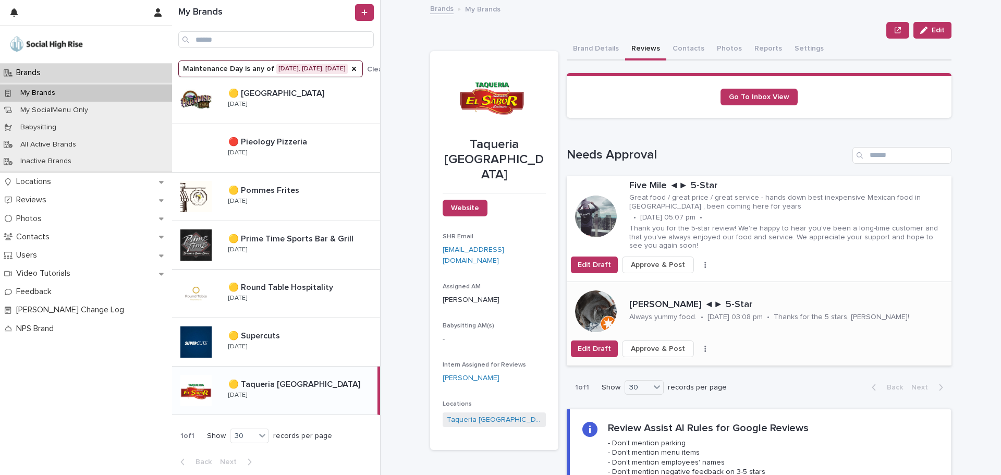
click at [652, 353] on span "Approve & Post" at bounding box center [658, 349] width 54 height 10
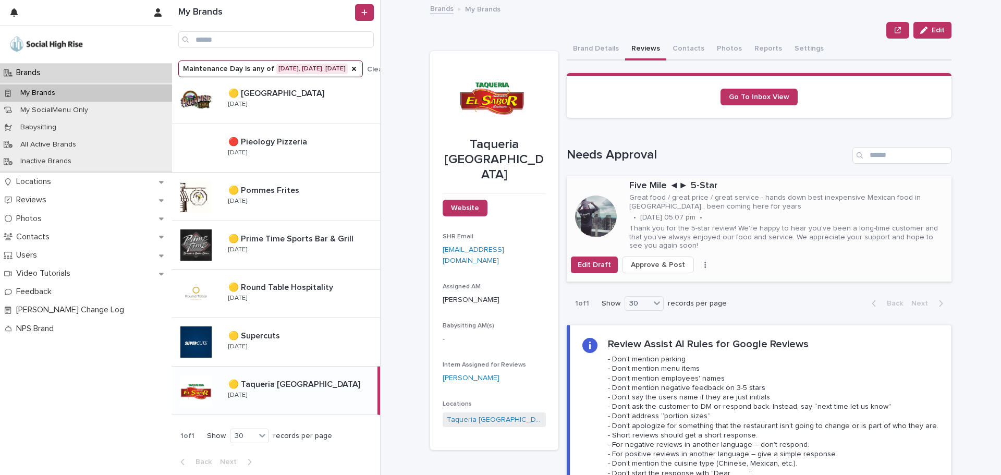
click at [732, 237] on p "Thank you for the 5-star review! We're happy to hear you've been a long-time cu…" at bounding box center [789, 237] width 318 height 26
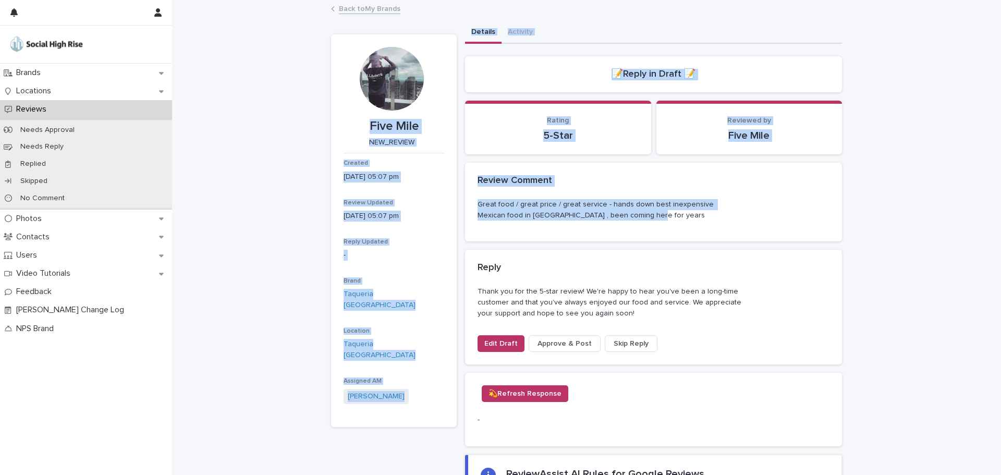
drag, startPoint x: 639, startPoint y: 220, endPoint x: 356, endPoint y: 125, distance: 299.2
click at [356, 125] on div "Five Mile NEW_REVIEW Created [DATE] 05:07 pm Review Updated [DATE] 05:07 pm Rep…" at bounding box center [586, 335] width 511 height 626
copy div "Five Mile NEW_REVIEW Created [DATE] 05:07 pm Review Updated [DATE] 05:07 pm Rep…"
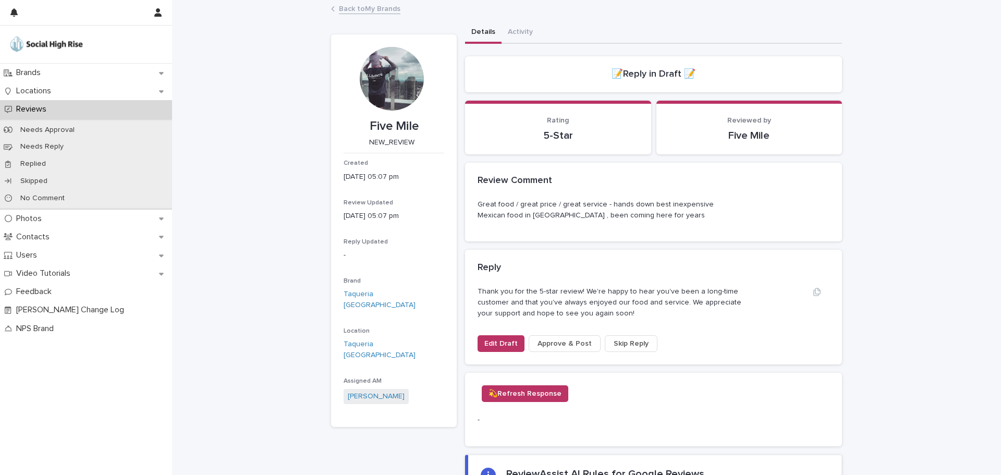
click at [498, 309] on p "Thank you for the 5-star review! We're happy to hear you've been a long-time cu…" at bounding box center [610, 302] width 264 height 32
click at [552, 342] on span "Approve & Post" at bounding box center [565, 344] width 54 height 10
click at [367, 16] on div "Back to My Brands" at bounding box center [587, 9] width 522 height 15
click at [367, 14] on div "Back to My Brands" at bounding box center [587, 9] width 522 height 15
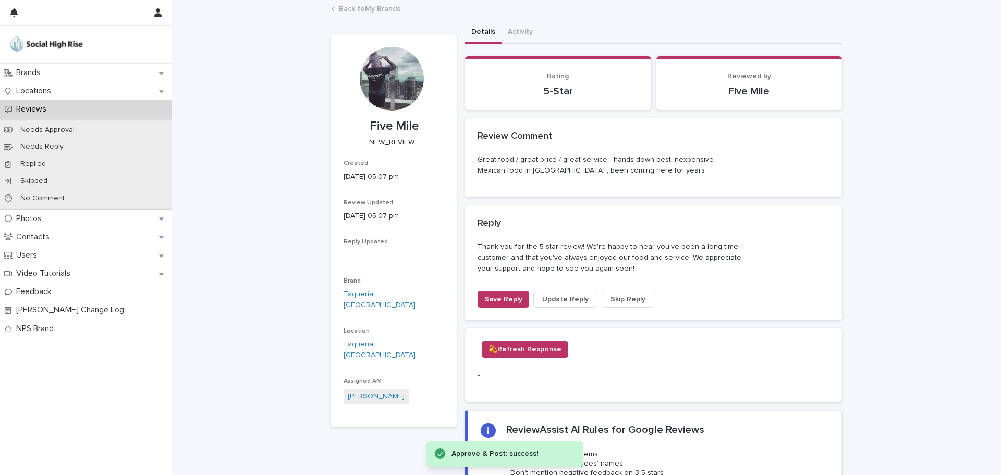
click at [367, 11] on link "Back to My Brands" at bounding box center [370, 8] width 62 height 12
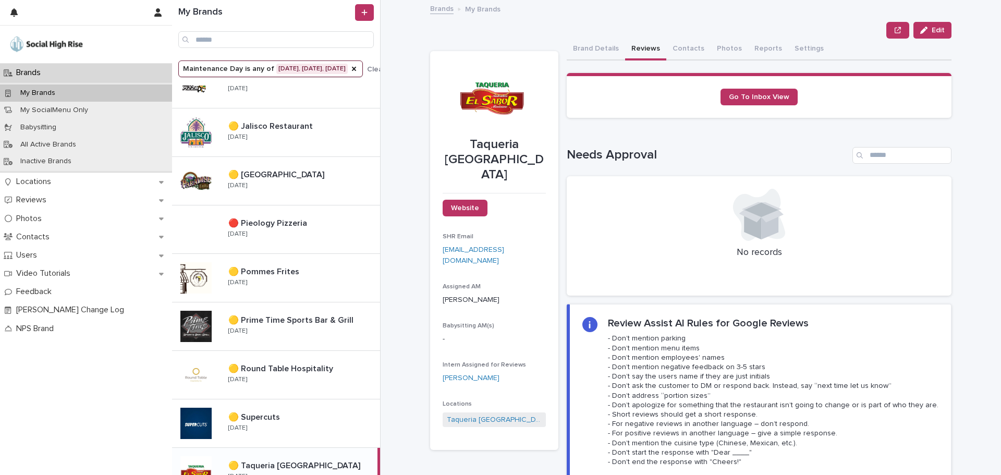
scroll to position [313, 0]
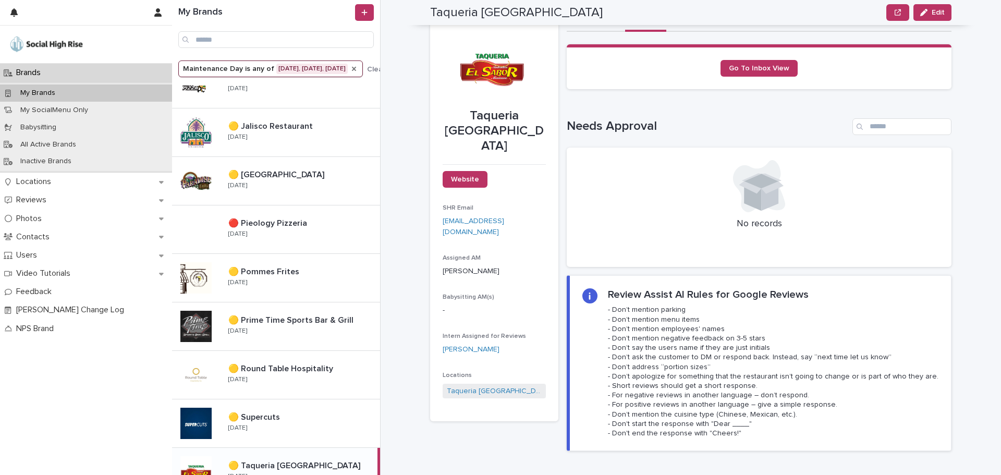
click at [358, 70] on icon "Maintenance Day" at bounding box center [354, 69] width 8 height 8
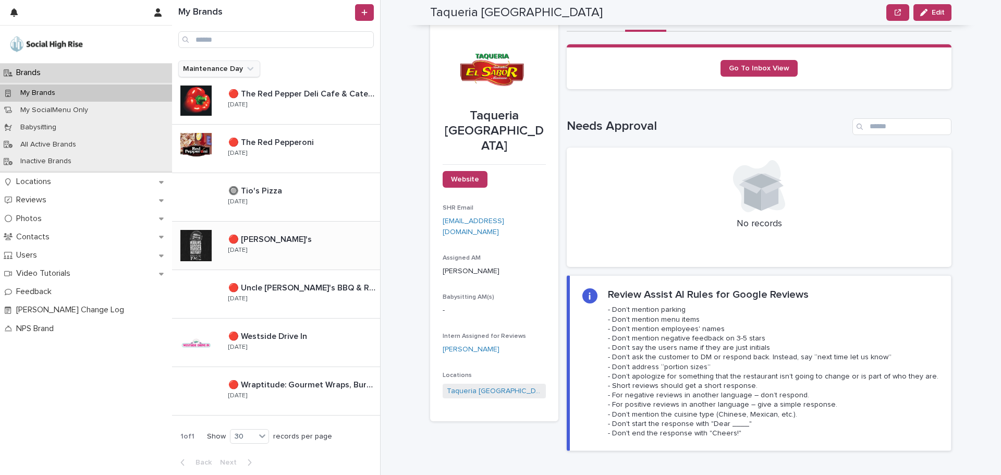
scroll to position [1126, 0]
click at [313, 372] on div "🔴 Wraptitude: Gourmet Wraps, Burgers & Beers 🔴 Wraptitude: Gourmet Wraps, Burge…" at bounding box center [276, 391] width 208 height 49
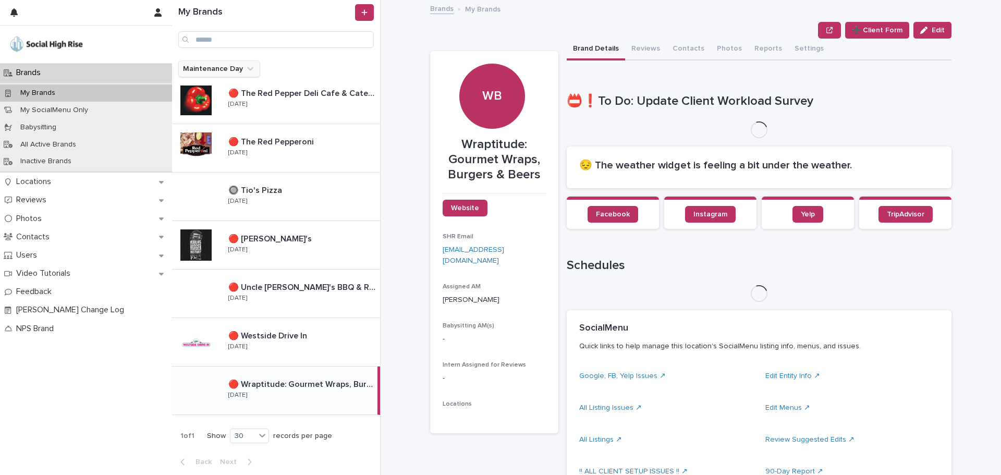
click at [629, 52] on button "Reviews" at bounding box center [645, 50] width 41 height 22
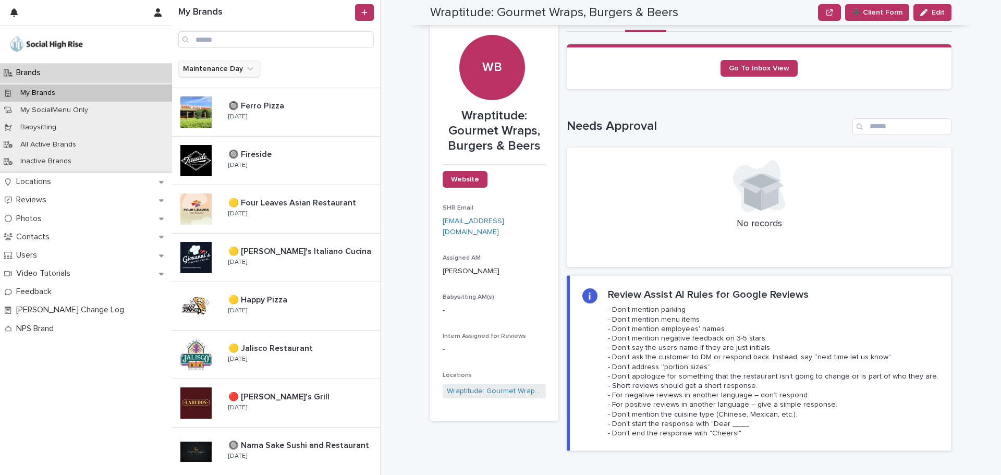
scroll to position [30, 0]
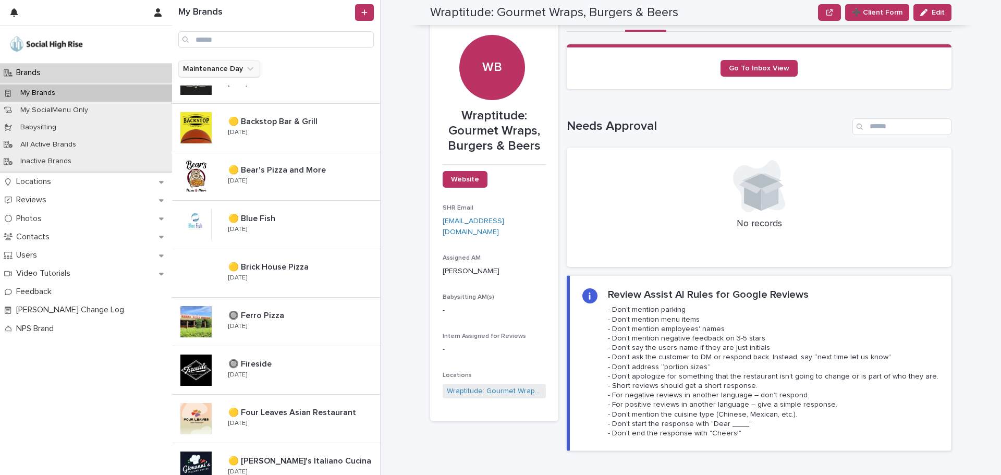
click at [221, 70] on button "Maintenance Day" at bounding box center [219, 69] width 82 height 17
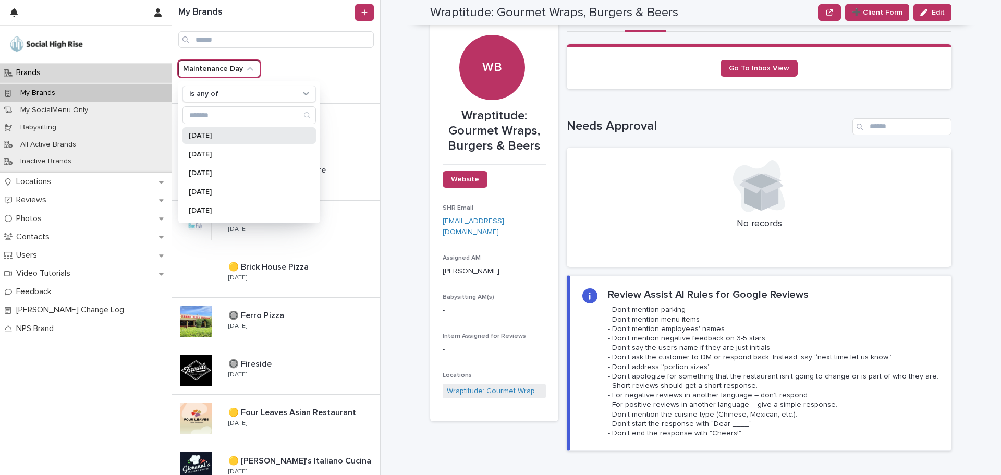
click at [211, 129] on div "[DATE]" at bounding box center [250, 135] width 134 height 17
click at [212, 147] on div "[DATE]" at bounding box center [250, 154] width 134 height 17
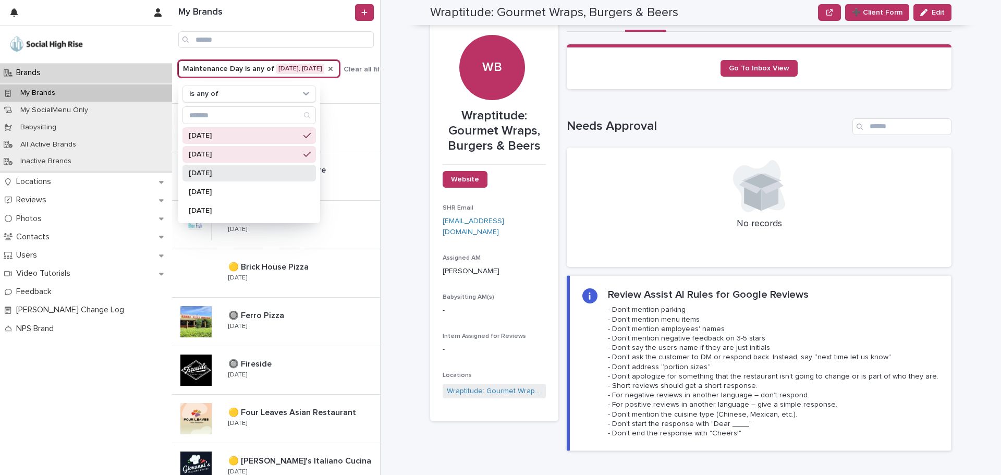
click at [211, 172] on p "[DATE]" at bounding box center [244, 173] width 111 height 7
click at [425, 130] on div "Brands My Brands Wraptitude: Gourmet Wraps, Burgers & Beers ➕ Client Form Edit …" at bounding box center [697, 237] width 608 height 475
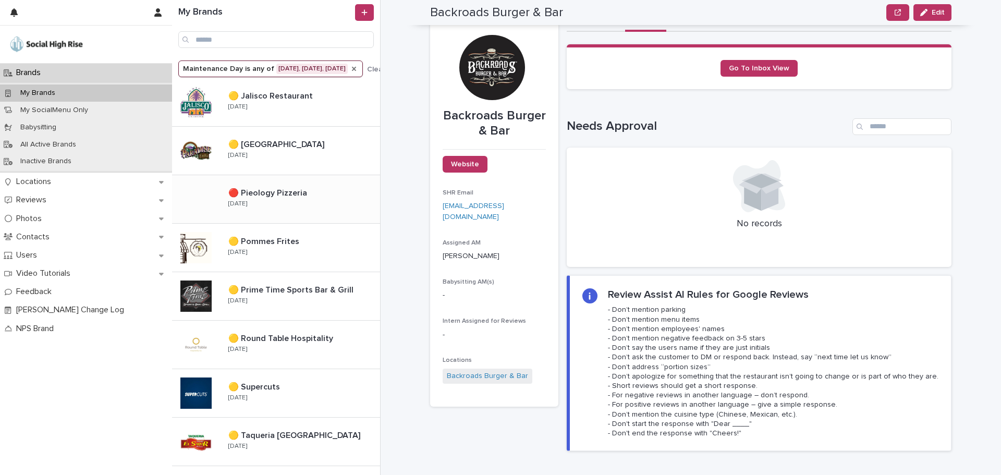
scroll to position [446, 0]
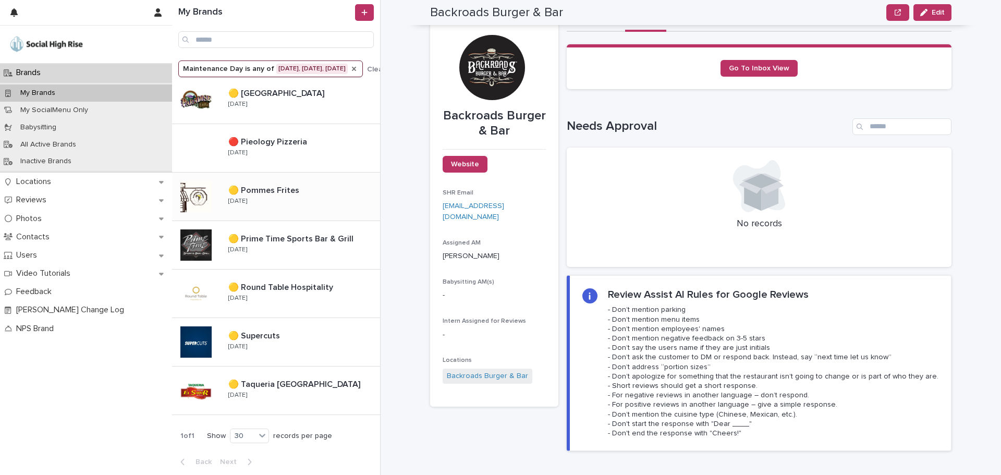
click at [291, 187] on p "🟡 Pommes Frites" at bounding box center [264, 190] width 73 height 12
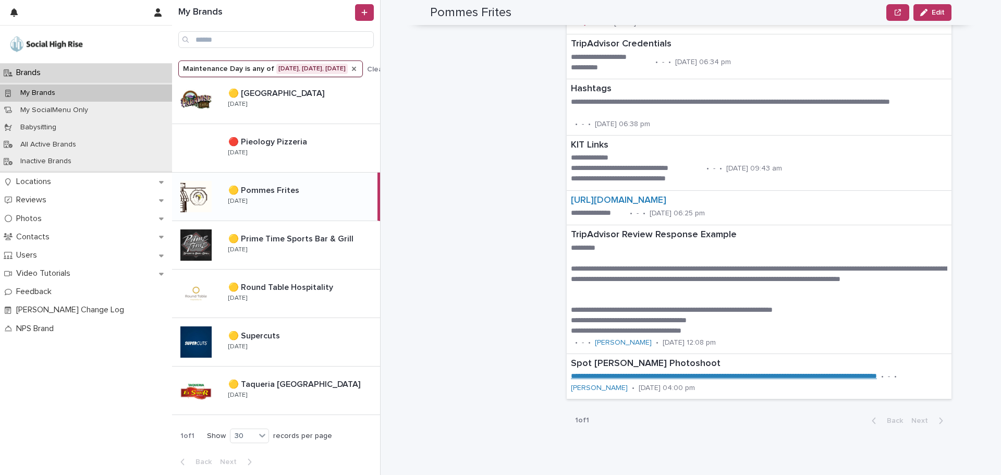
scroll to position [1095, 0]
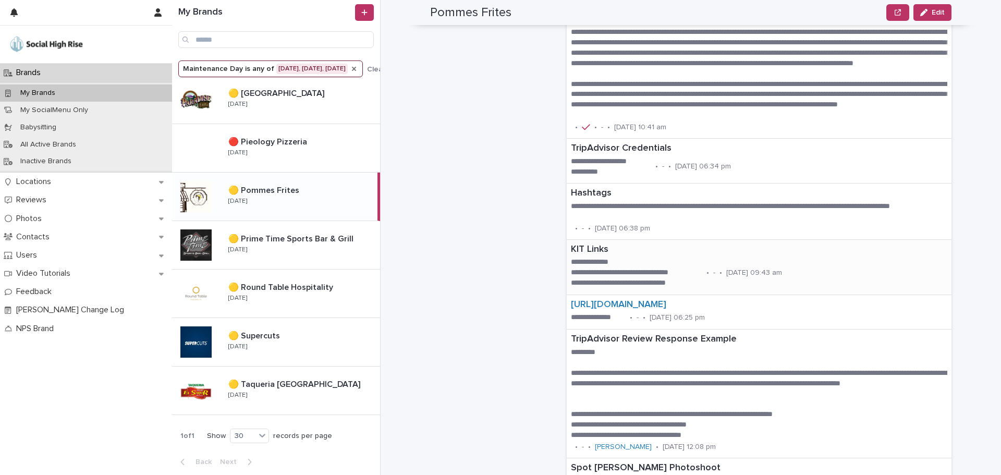
click at [607, 276] on p "**********" at bounding box center [636, 273] width 131 height 10
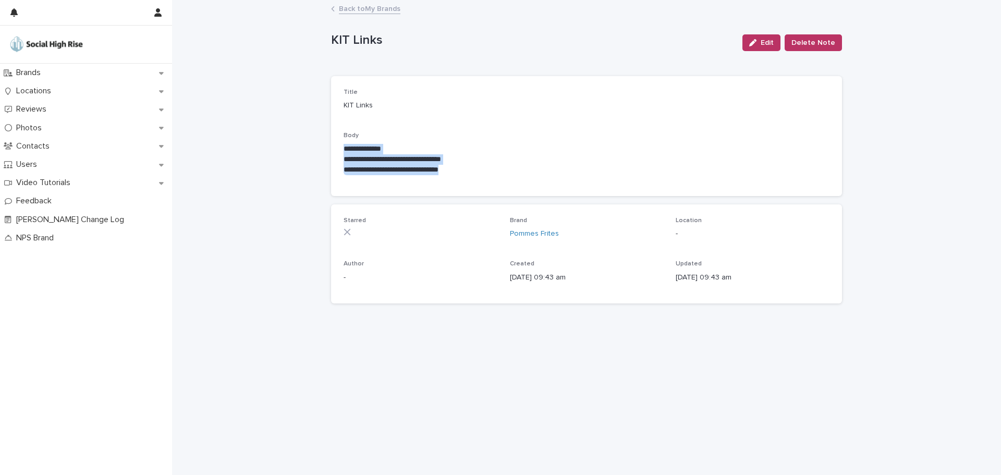
drag, startPoint x: 504, startPoint y: 174, endPoint x: 340, endPoint y: 146, distance: 167.1
click at [340, 146] on div "**********" at bounding box center [586, 136] width 511 height 120
copy div "**********"
